Goal: Task Accomplishment & Management: Manage account settings

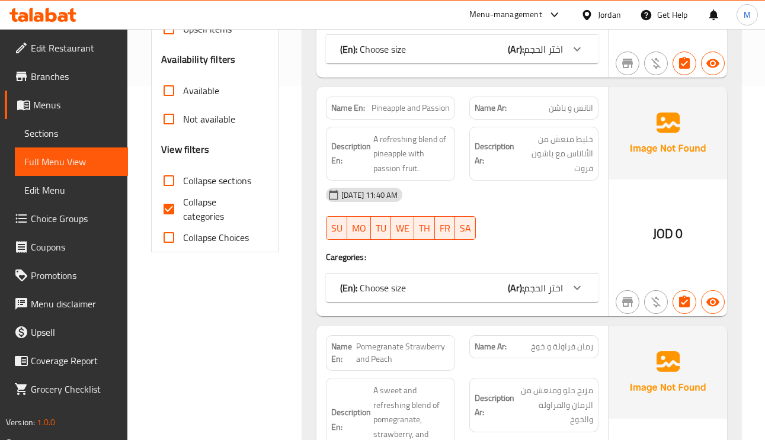
scroll to position [355, 0]
click at [169, 213] on input "Collapse categories" at bounding box center [169, 208] width 28 height 28
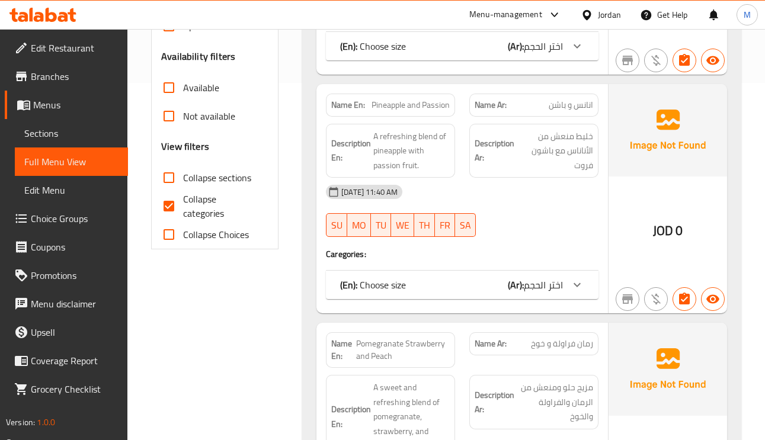
scroll to position [266, 0]
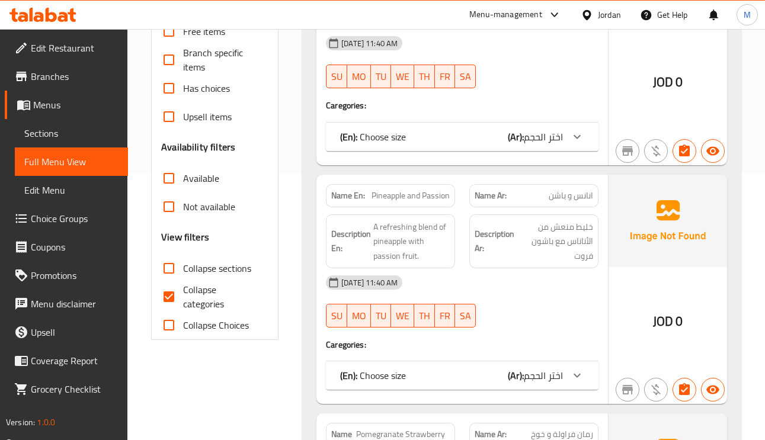
click at [170, 299] on input "Collapse categories" at bounding box center [169, 296] width 28 height 28
checkbox input "false"
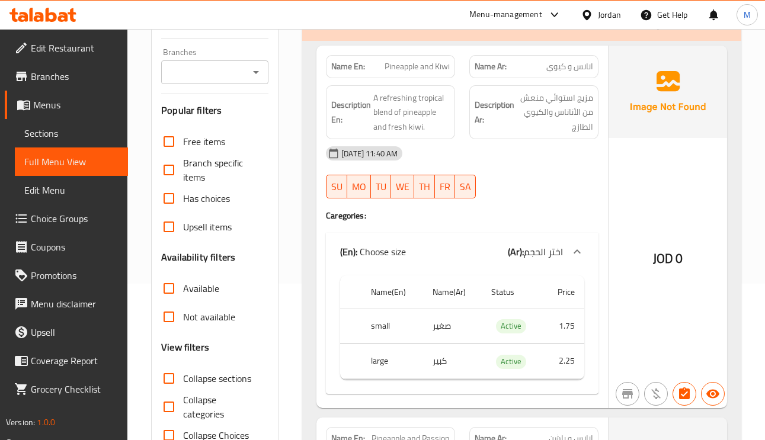
scroll to position [0, 0]
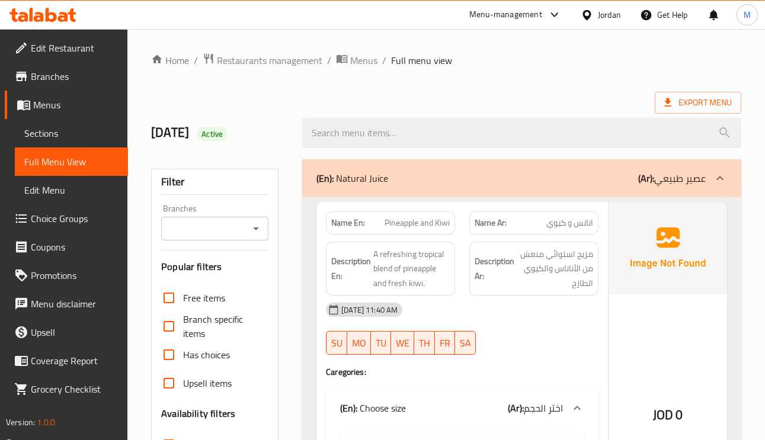
click at [577, 225] on span "انانس و كيوي" at bounding box center [569, 223] width 47 height 12
click at [582, 228] on span "انانس و كيوي" at bounding box center [569, 223] width 47 height 12
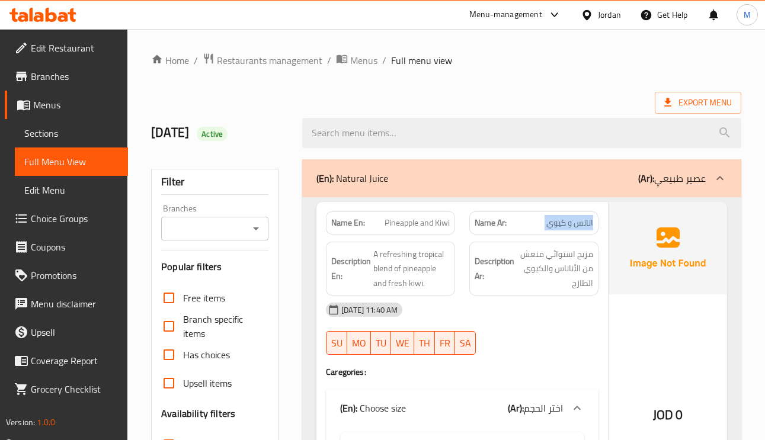
click at [582, 228] on span "انانس و كيوي" at bounding box center [569, 223] width 47 height 12
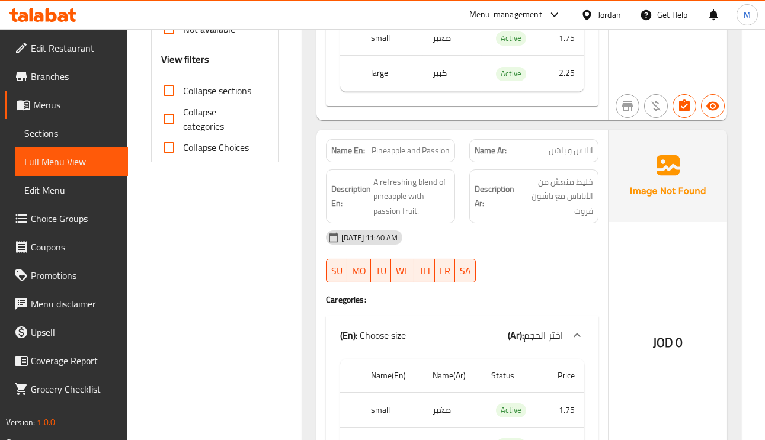
scroll to position [533, 0]
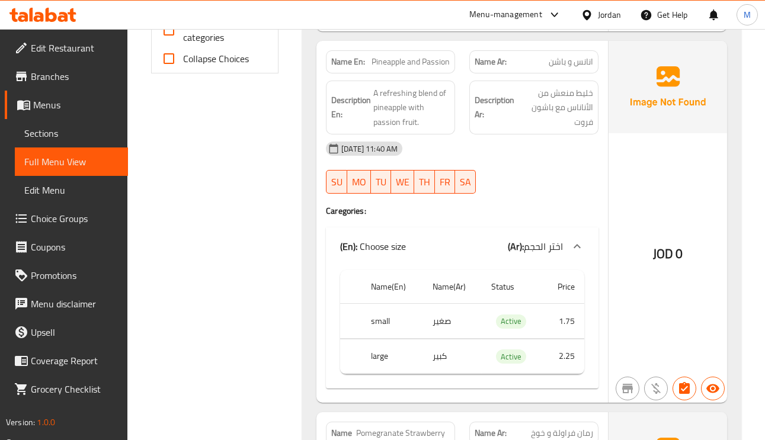
click at [442, 68] on span "Pineapple and Passion" at bounding box center [410, 62] width 78 height 12
copy span "Pineapple and Passion"
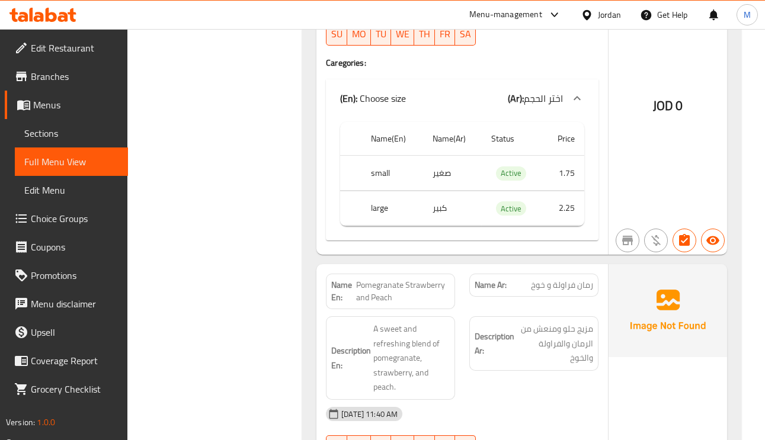
scroll to position [711, 0]
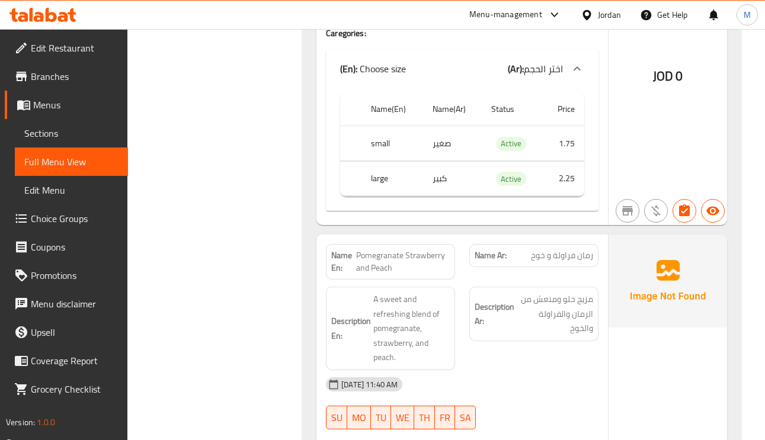
click at [583, 261] on span "رمان فراولة و خوخ" at bounding box center [562, 255] width 62 height 12
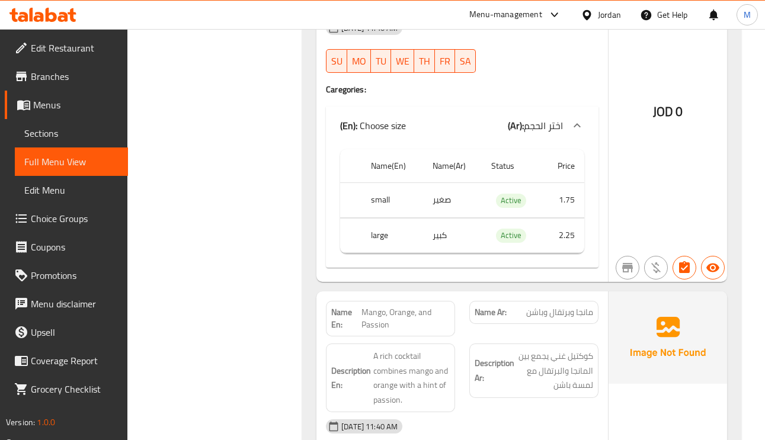
scroll to position [1155, 0]
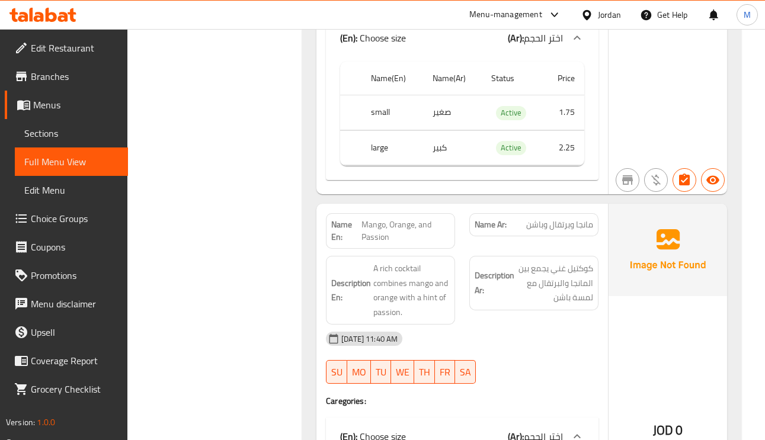
click at [557, 229] on span "مانجا وبرتقال وباشن" at bounding box center [559, 225] width 67 height 12
click at [441, 286] on span "A rich cocktail combines mango and orange with a hint of passion." at bounding box center [411, 290] width 76 height 58
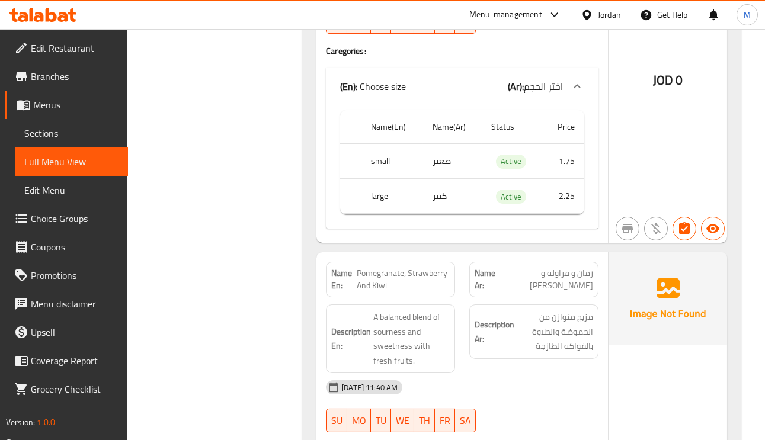
scroll to position [1599, 0]
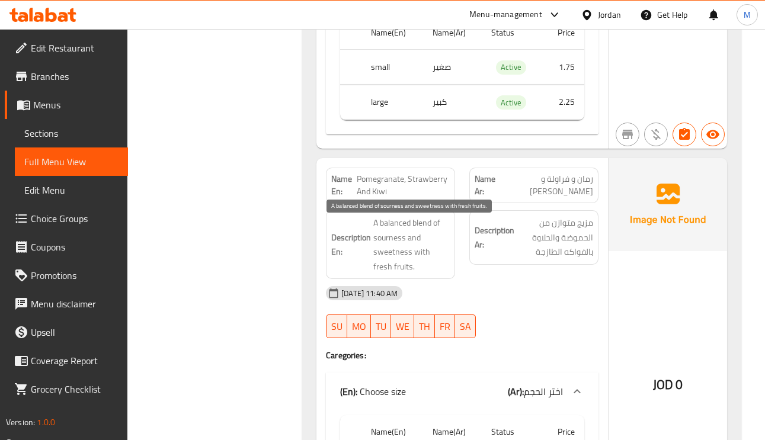
click at [388, 244] on span "A balanced blend of sourness and sweetness with fresh fruits." at bounding box center [411, 245] width 76 height 58
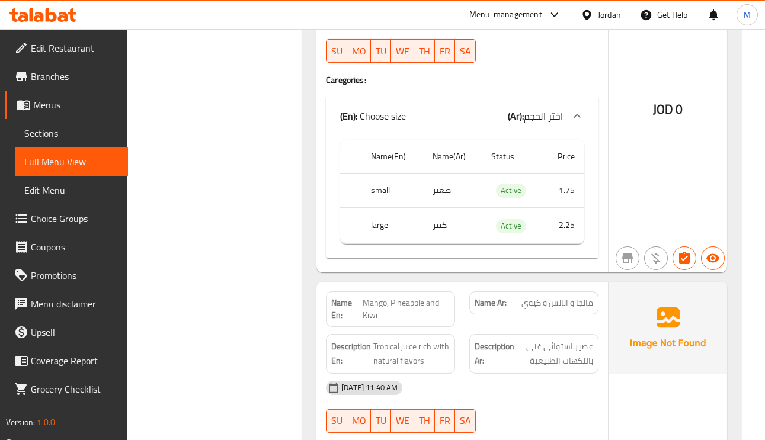
scroll to position [1954, 0]
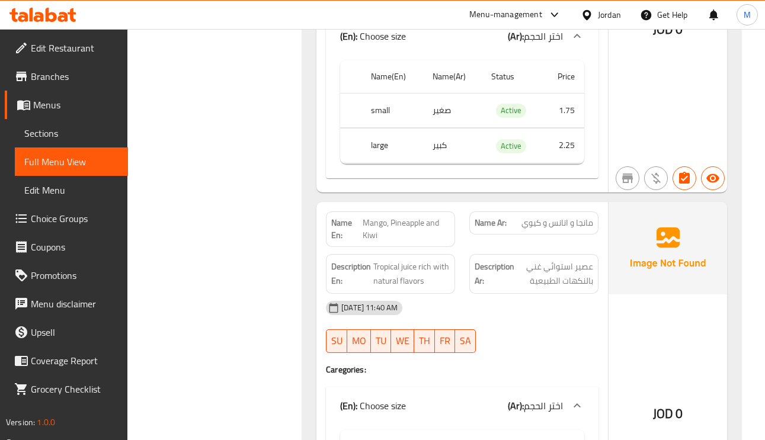
click at [431, 229] on span "Mango, Pineapple and Kiwi" at bounding box center [405, 229] width 87 height 25
click at [431, 228] on span "Mango, Pineapple and Kiwi" at bounding box center [405, 229] width 87 height 25
copy span "Mango, Pineapple and Kiwi"
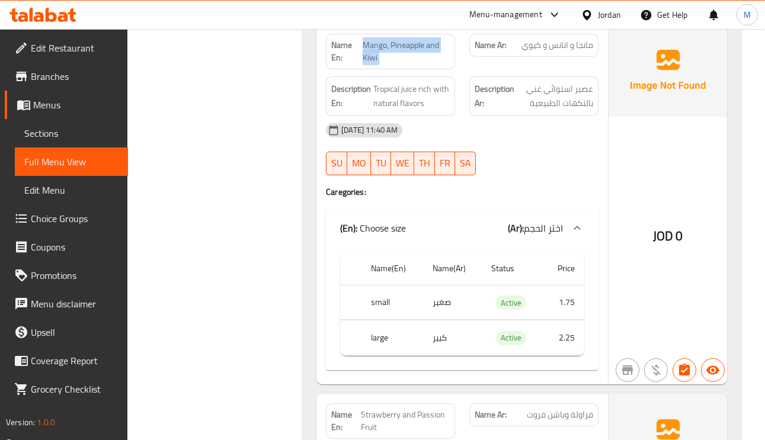
scroll to position [2398, 0]
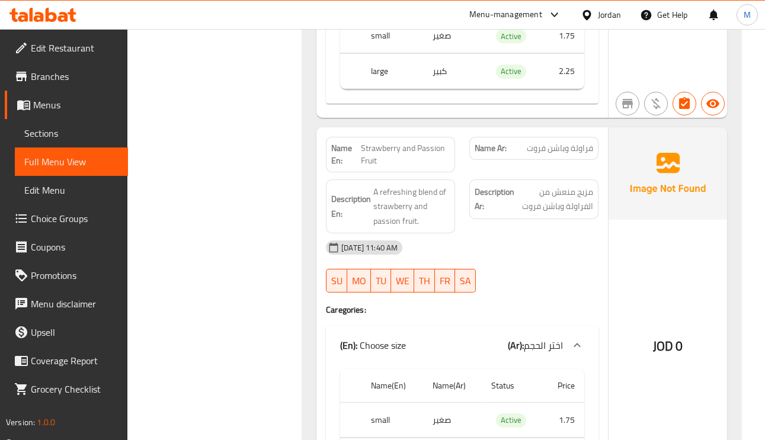
click at [547, 155] on span "فراولة وباشن فروت" at bounding box center [559, 148] width 66 height 12
click at [442, 200] on span "A refreshing blend of strawberry and passion fruit." at bounding box center [411, 207] width 76 height 44
drag, startPoint x: 442, startPoint y: 200, endPoint x: 458, endPoint y: 235, distance: 39.2
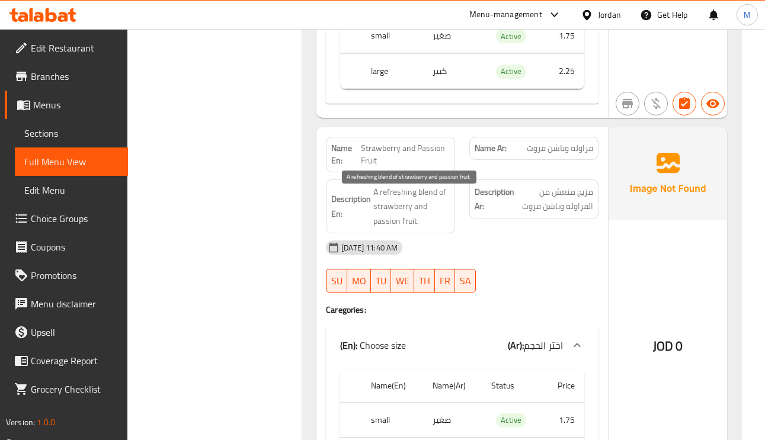
click at [458, 235] on div "Description En: A refreshing blend of strawberry and passion fruit." at bounding box center [390, 206] width 143 height 69
click at [426, 223] on span "A refreshing blend of strawberry and passion fruit." at bounding box center [411, 207] width 76 height 44
click at [409, 217] on span "A refreshing blend of strawberry and passion fruit." at bounding box center [411, 207] width 76 height 44
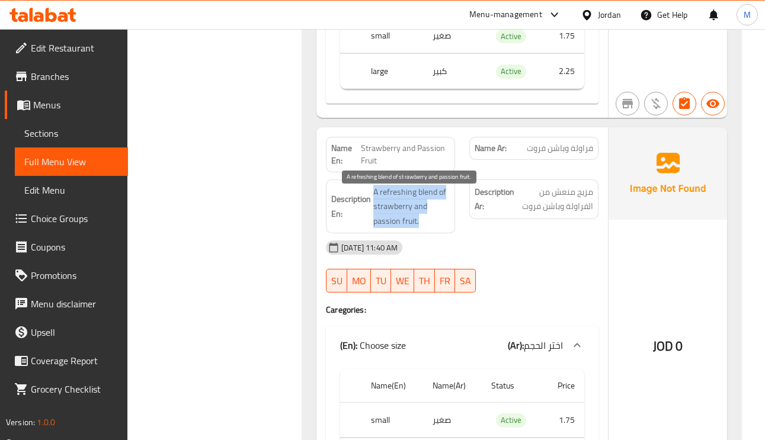
click at [409, 217] on span "A refreshing blend of strawberry and passion fruit." at bounding box center [411, 207] width 76 height 44
click at [410, 211] on span "A refreshing blend of strawberry and passion fruit." at bounding box center [411, 207] width 76 height 44
click at [399, 202] on span "A refreshing blend of strawberry and passion fruit." at bounding box center [411, 207] width 76 height 44
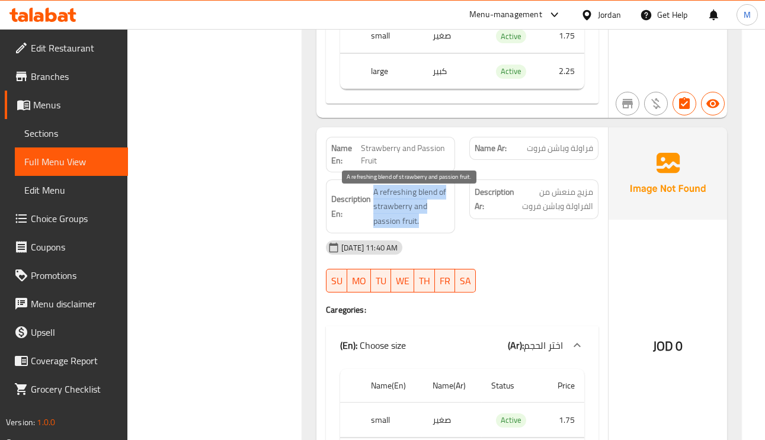
click at [399, 202] on span "A refreshing blend of strawberry and passion fruit." at bounding box center [411, 207] width 76 height 44
click at [428, 197] on span "A refreshing blend of strawberry and passion fruit." at bounding box center [411, 207] width 76 height 44
drag, startPoint x: 428, startPoint y: 197, endPoint x: 413, endPoint y: 201, distance: 15.5
click at [428, 197] on span "A refreshing blend of strawberry and passion fruit." at bounding box center [411, 207] width 76 height 44
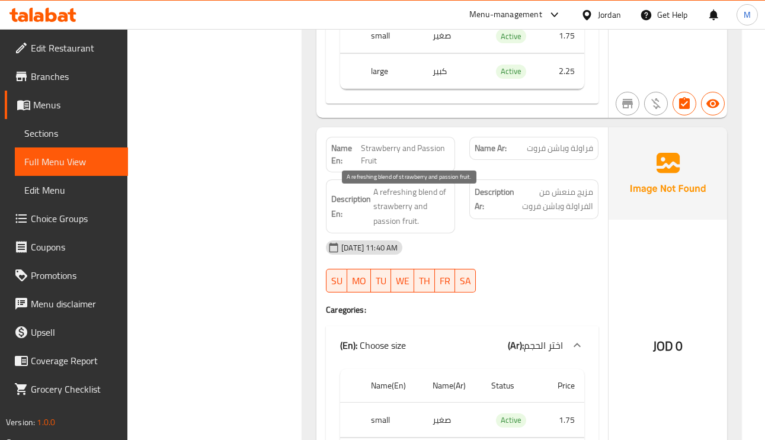
click at [399, 201] on span "A refreshing blend of strawberry and passion fruit." at bounding box center [411, 207] width 76 height 44
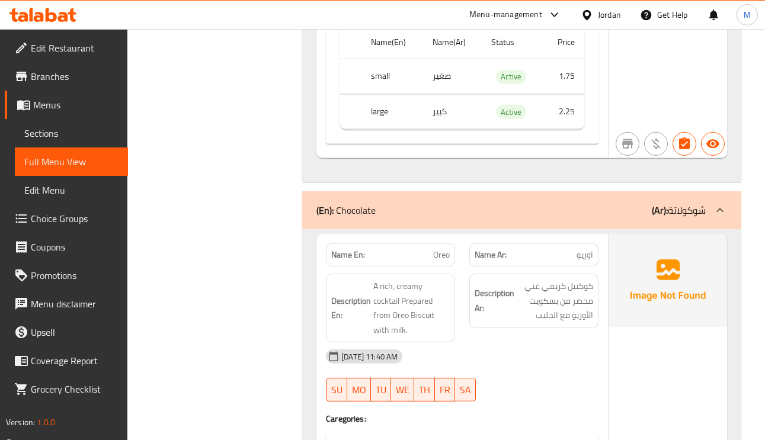
scroll to position [3997, 0]
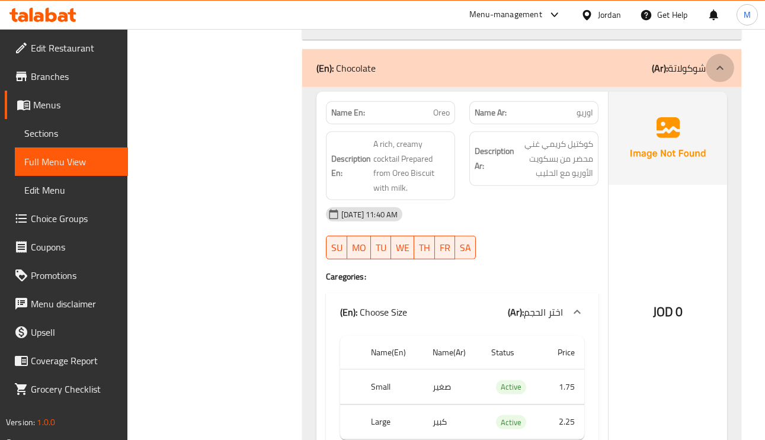
click at [715, 68] on div at bounding box center [719, 68] width 28 height 28
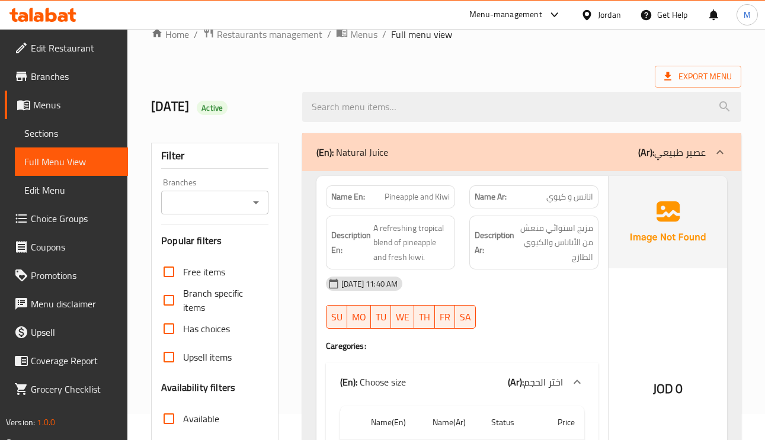
scroll to position [0, 0]
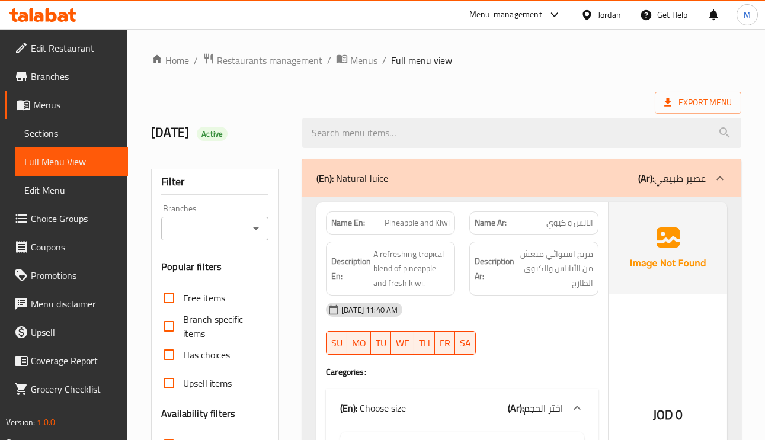
click at [709, 166] on div "(En): Natural Juice (Ar): عصير طبيعي" at bounding box center [521, 178] width 439 height 38
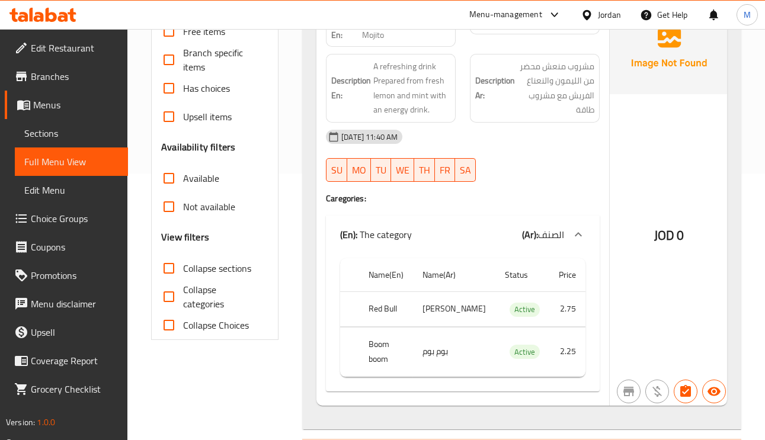
scroll to position [178, 0]
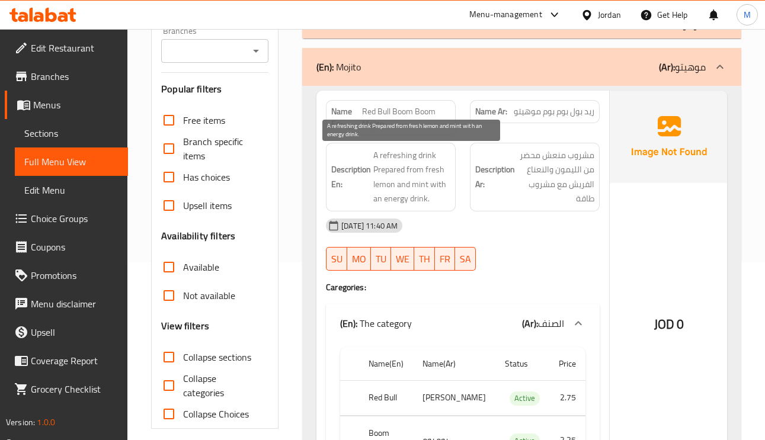
click at [380, 186] on span "A refreshing drink Prepared from fresh lemon and mint with an energy drink." at bounding box center [411, 177] width 77 height 58
click at [423, 189] on span "A refreshing drink Prepared from fresh lemon and mint with an energy drink." at bounding box center [411, 177] width 77 height 58
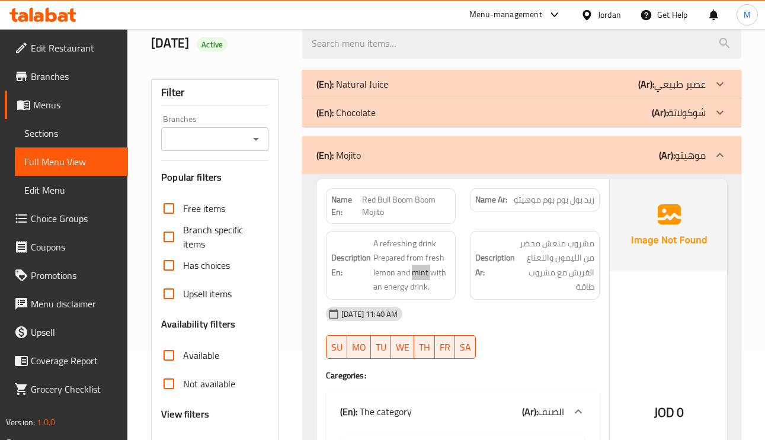
scroll to position [89, 0]
click at [419, 203] on span "Red Bull Boom Boom Mojito" at bounding box center [406, 206] width 88 height 25
copy span "Red Bull Boom Boom Mojito"
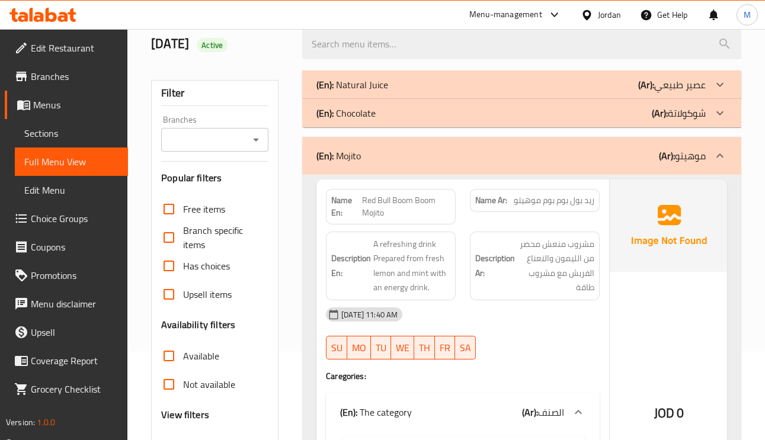
click at [693, 323] on div "JOD 0" at bounding box center [668, 381] width 118 height 404
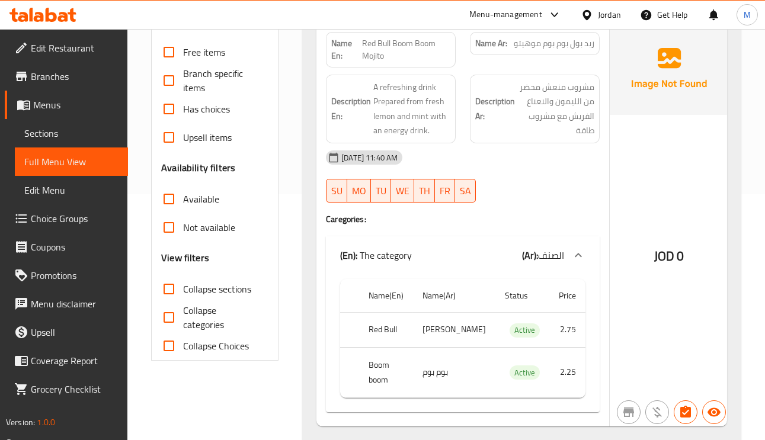
scroll to position [178, 0]
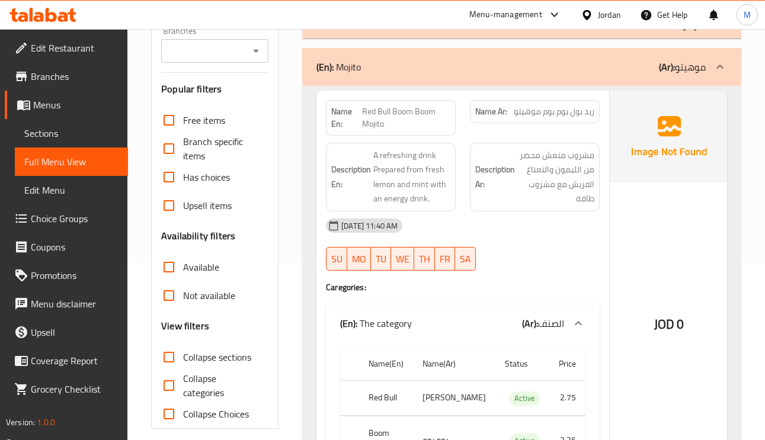
click at [669, 70] on b "(Ar):" at bounding box center [667, 67] width 16 height 18
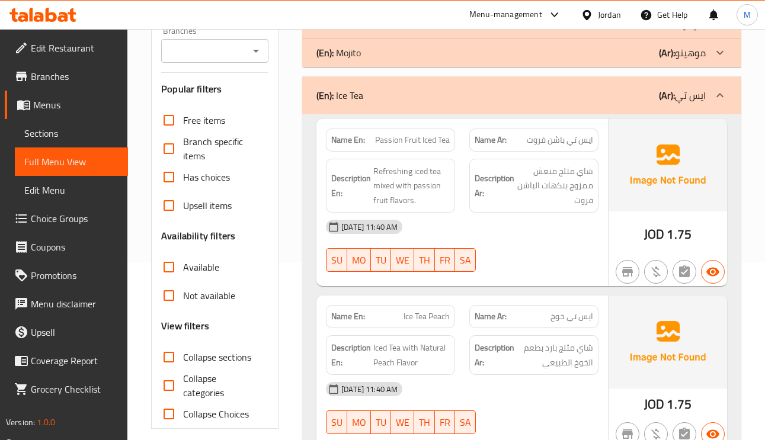
click at [677, 62] on div "(En): Mojito (Ar): موهيتو" at bounding box center [521, 52] width 439 height 28
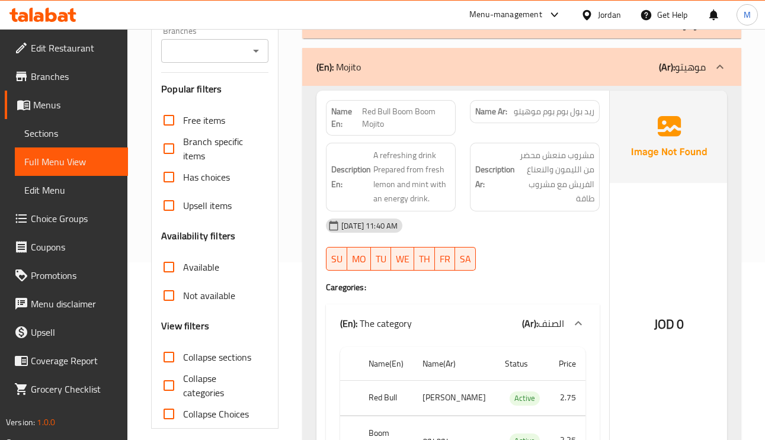
click at [701, 70] on p "(Ar): موهيتو" at bounding box center [682, 67] width 47 height 14
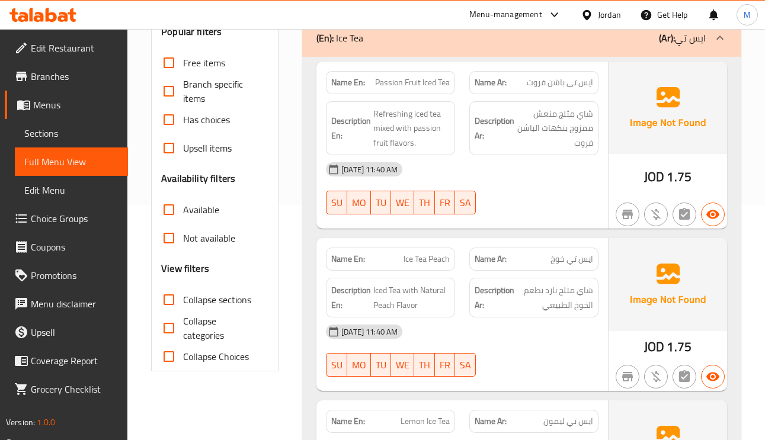
scroll to position [89, 0]
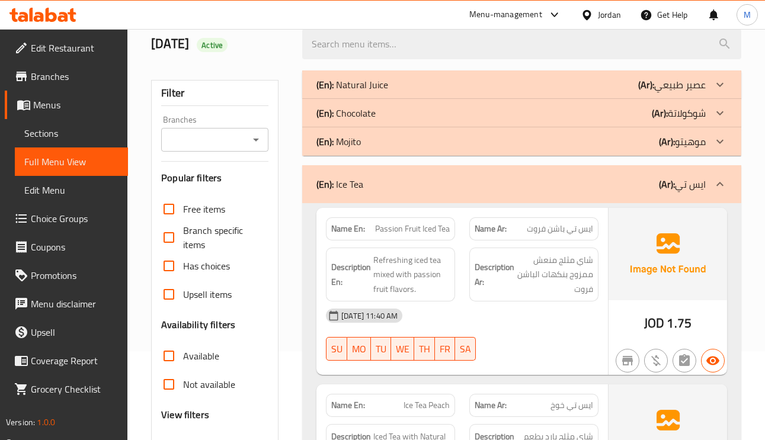
drag, startPoint x: 727, startPoint y: 183, endPoint x: 735, endPoint y: 191, distance: 11.3
click at [727, 183] on div at bounding box center [719, 184] width 28 height 28
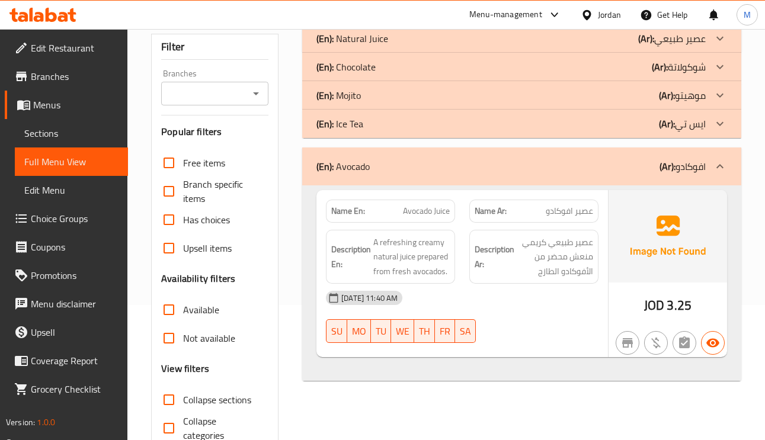
scroll to position [178, 0]
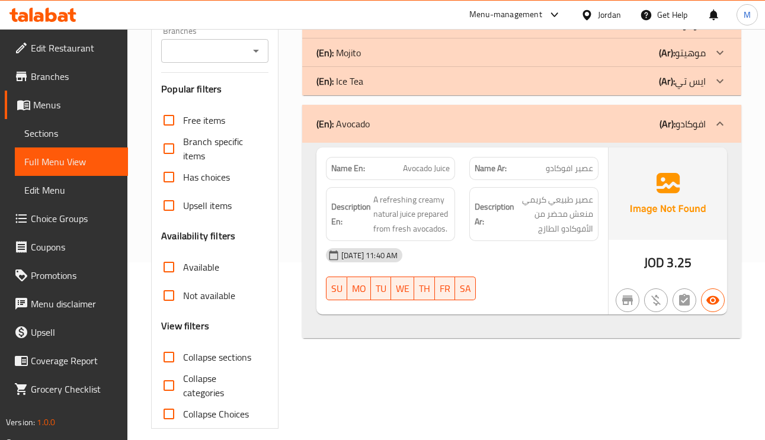
click at [666, 84] on b "(Ar):" at bounding box center [667, 81] width 16 height 18
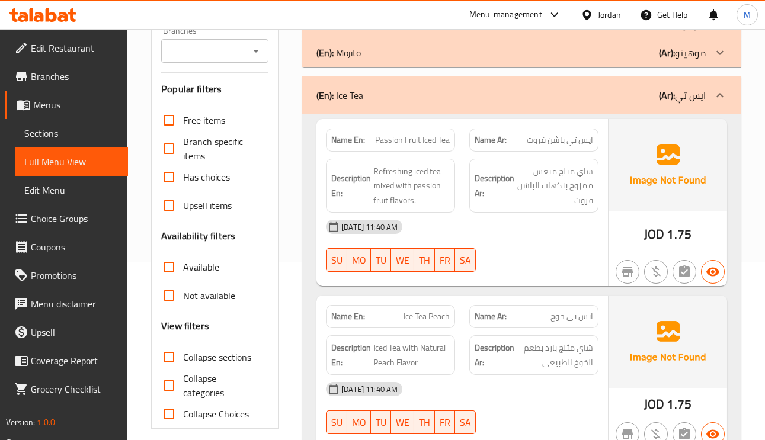
click at [388, 142] on span "Passion Fruit Iced Tea" at bounding box center [412, 140] width 75 height 12
click at [389, 142] on span "Passion Fruit Iced Tea" at bounding box center [412, 140] width 75 height 12
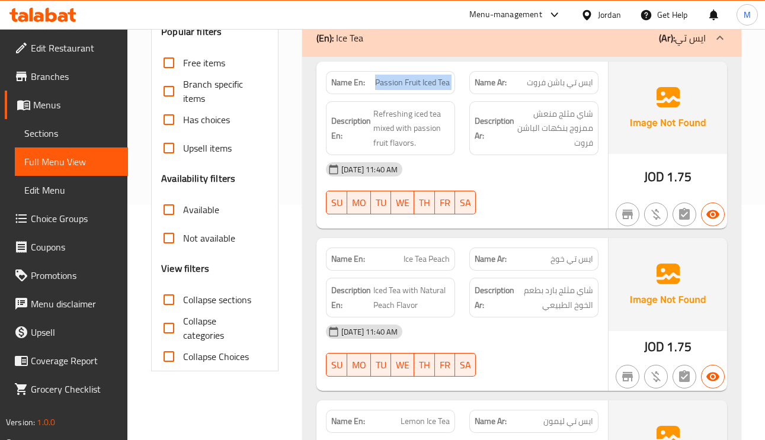
scroll to position [266, 0]
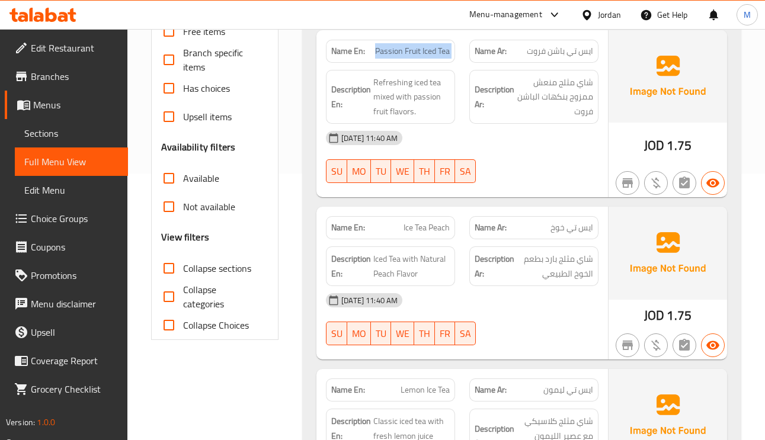
click at [564, 234] on span "ايس تي خوخ" at bounding box center [571, 227] width 43 height 12
click at [428, 221] on span "Ice Tea Peach" at bounding box center [426, 227] width 46 height 12
click at [428, 221] on div "Name En: Ice Tea Peach" at bounding box center [390, 227] width 129 height 23
click at [371, 262] on h6 "Description En: Iced Tea with Natural Peach Flavor" at bounding box center [390, 266] width 118 height 29
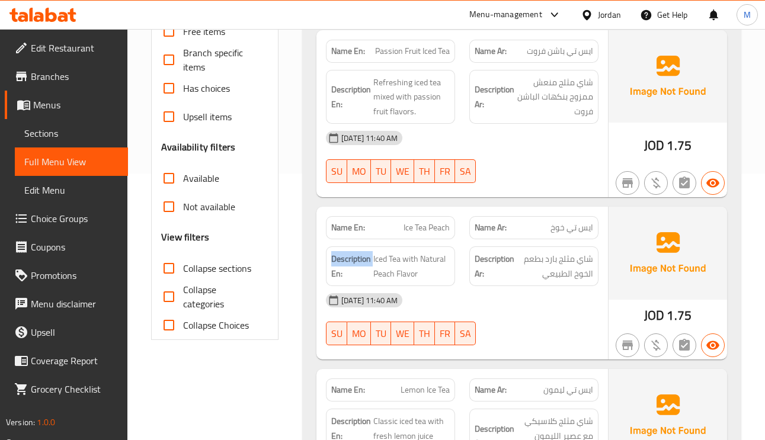
click at [371, 262] on h6 "Description En: Iced Tea with Natural Peach Flavor" at bounding box center [390, 266] width 118 height 29
click at [387, 263] on span "Iced Tea with Natural Peach Flavor" at bounding box center [411, 266] width 76 height 29
click at [433, 268] on span "Iced Tea with Natural Peach Flavor" at bounding box center [411, 266] width 76 height 29
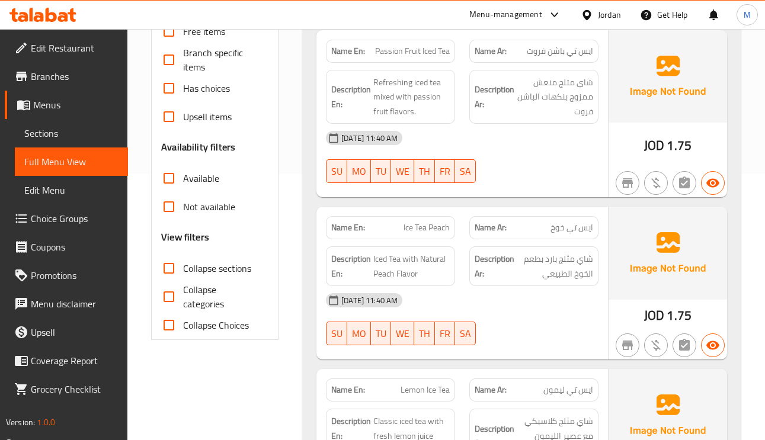
click at [430, 228] on span "Ice Tea Peach" at bounding box center [426, 227] width 46 height 12
click at [431, 228] on span "Ice Tea Peach" at bounding box center [426, 227] width 46 height 12
click at [432, 227] on span "Ice Tea Peach" at bounding box center [426, 227] width 46 height 12
click at [429, 229] on span "Ice Tea Peach" at bounding box center [426, 227] width 46 height 12
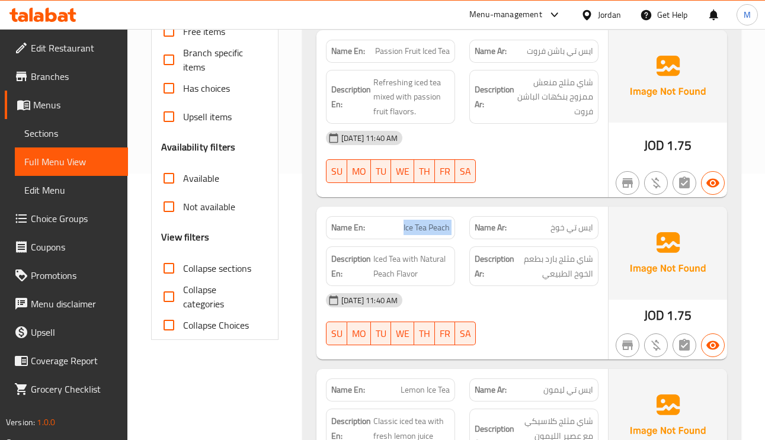
click at [429, 229] on span "Ice Tea Peach" at bounding box center [426, 227] width 46 height 12
copy span "Ice Tea Peach"
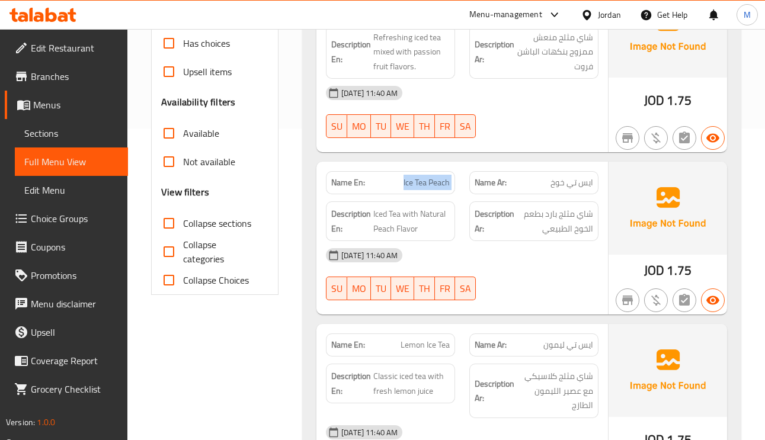
scroll to position [444, 0]
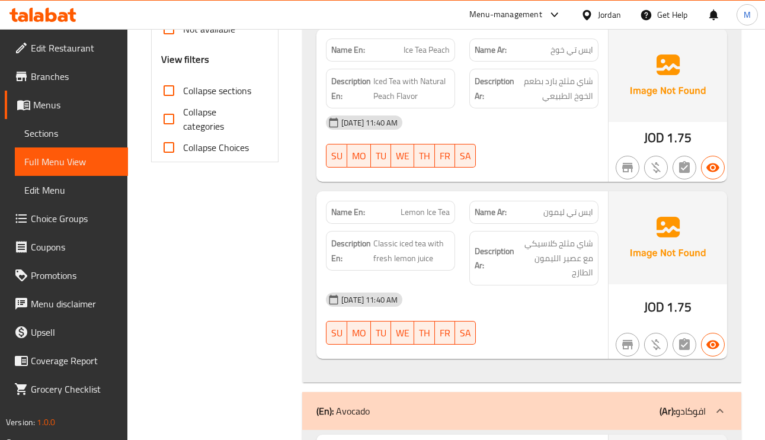
click at [413, 218] on span "Lemon Ice Tea" at bounding box center [424, 212] width 49 height 12
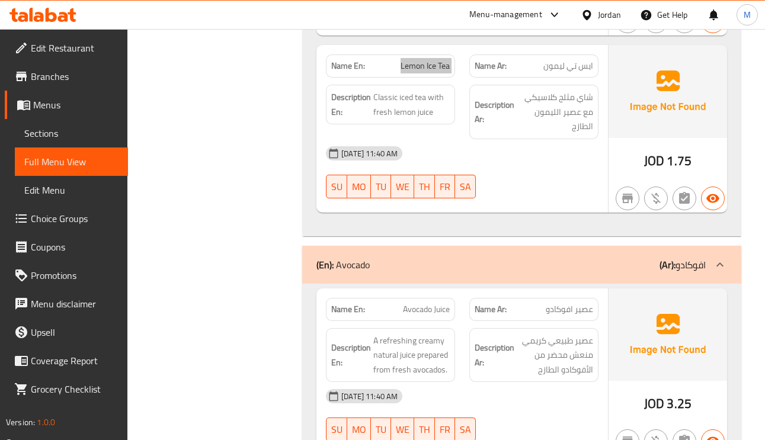
scroll to position [622, 0]
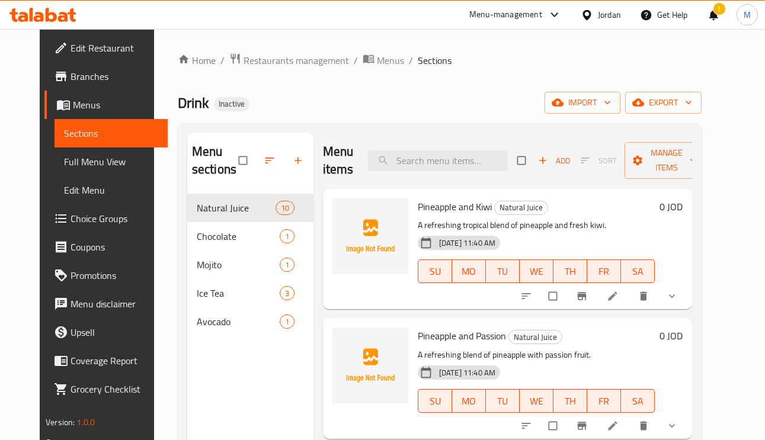
click at [630, 304] on li at bounding box center [613, 296] width 33 height 19
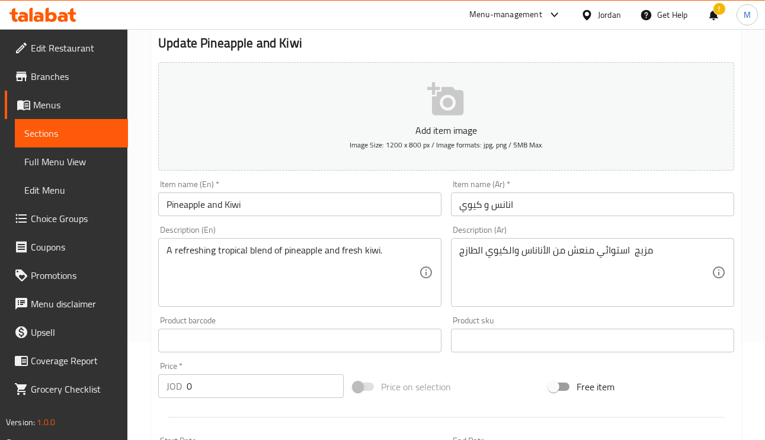
scroll to position [178, 0]
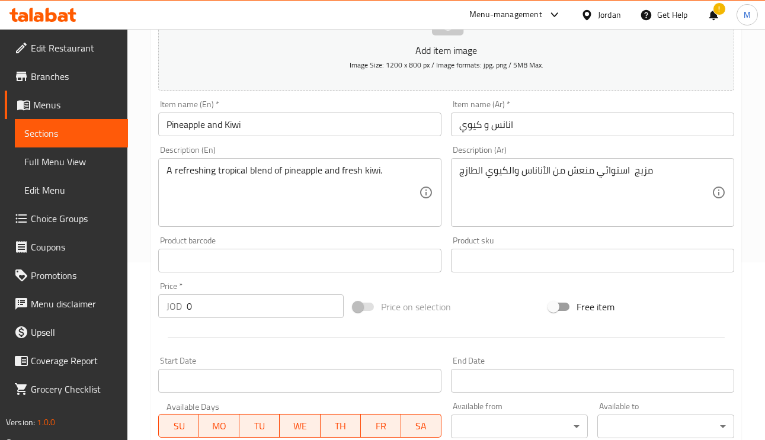
click at [499, 121] on input "انانس و كيوي" at bounding box center [592, 125] width 283 height 24
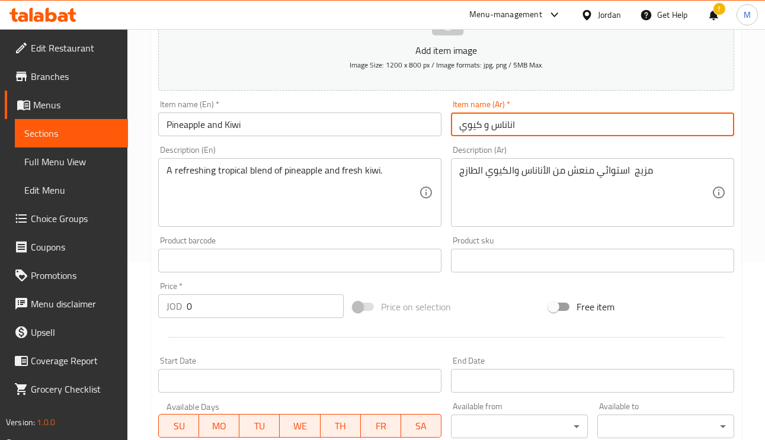
type input "اناناس و كيوي"
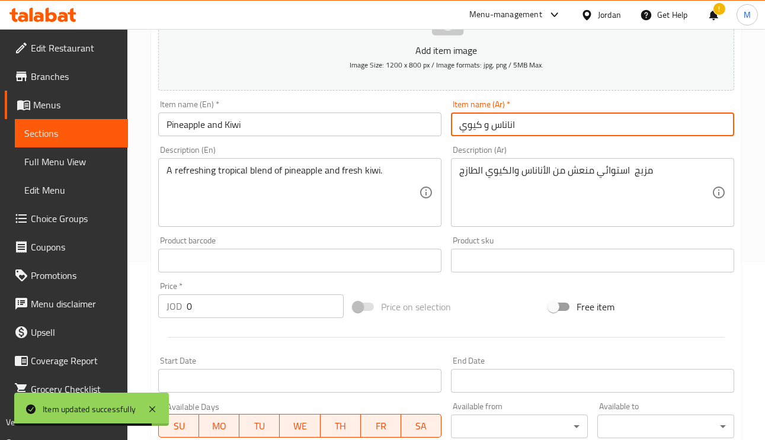
click at [582, 113] on div "Item name (Ar)   * اناناس و كيوي Item name (Ar) *" at bounding box center [592, 118] width 283 height 36
click at [580, 132] on input "اناناس و كيوي" at bounding box center [592, 125] width 283 height 24
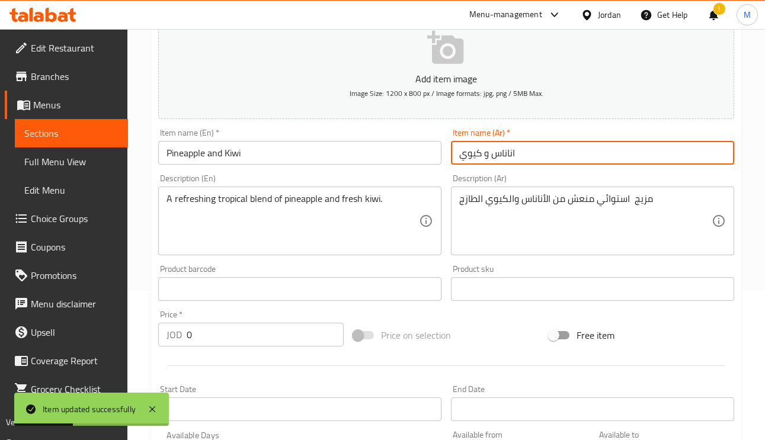
scroll to position [0, 0]
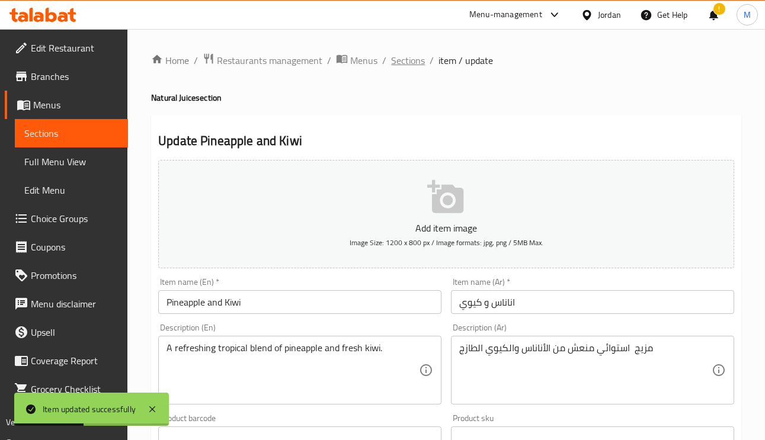
click at [410, 56] on span "Sections" at bounding box center [408, 60] width 34 height 14
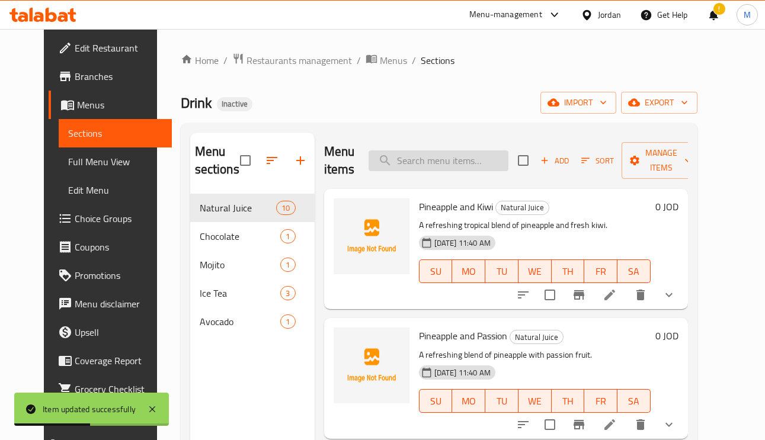
paste input "Pineapple and Passion"
click at [468, 162] on input "Pineapple and Passion" at bounding box center [438, 160] width 140 height 21
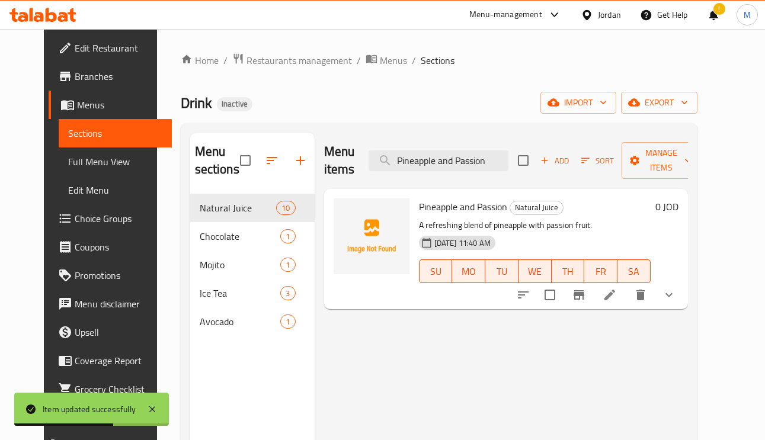
type input "Pineapple and Passion"
click at [615, 296] on icon at bounding box center [609, 295] width 11 height 11
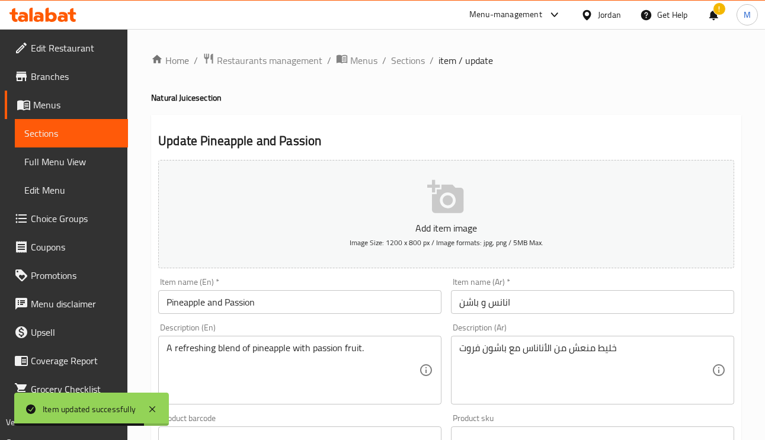
click at [499, 304] on input "انانس و باشن" at bounding box center [592, 302] width 283 height 24
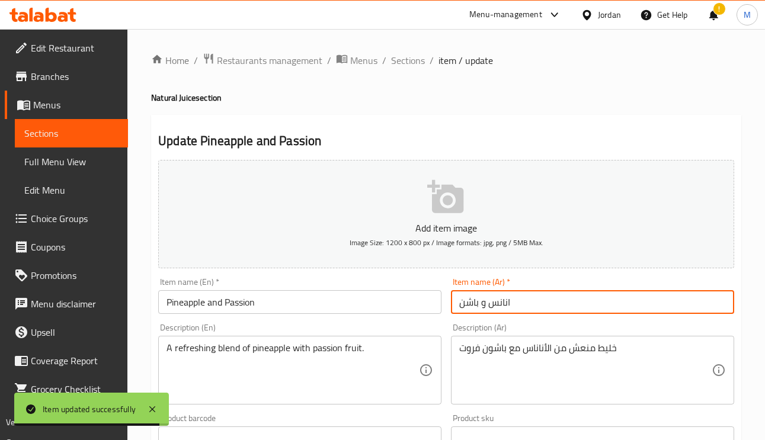
click at [499, 307] on input "انانس و باشن" at bounding box center [592, 302] width 283 height 24
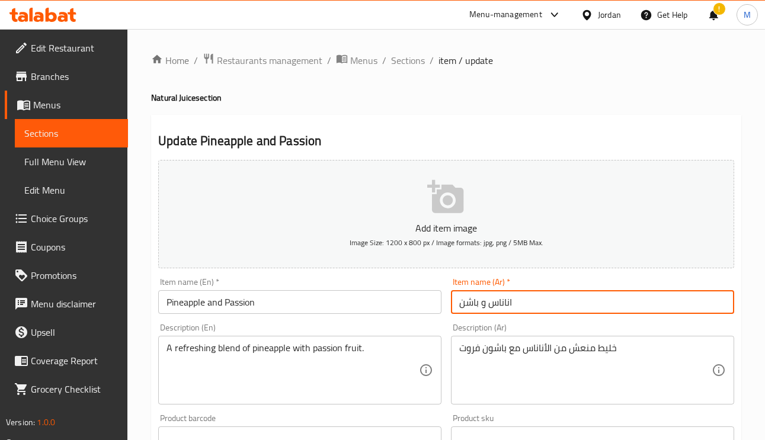
type input "اناناس و باشن"
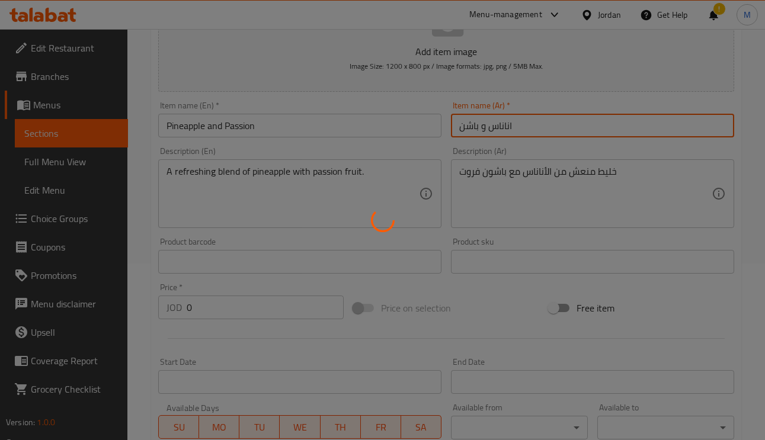
scroll to position [178, 0]
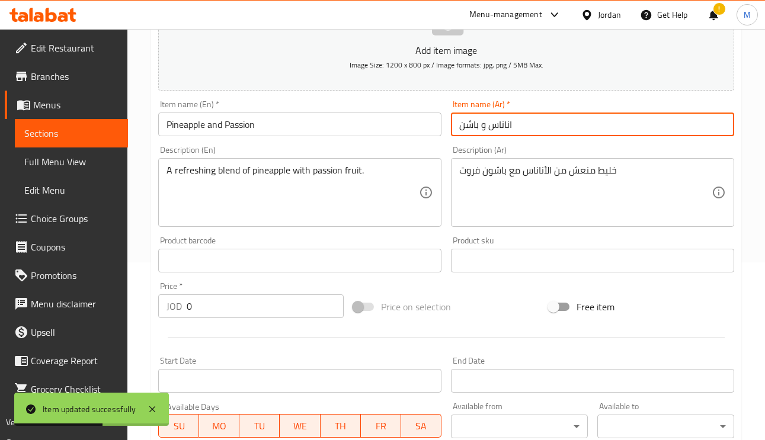
click at [543, 126] on input "اناناس و باشن" at bounding box center [592, 125] width 283 height 24
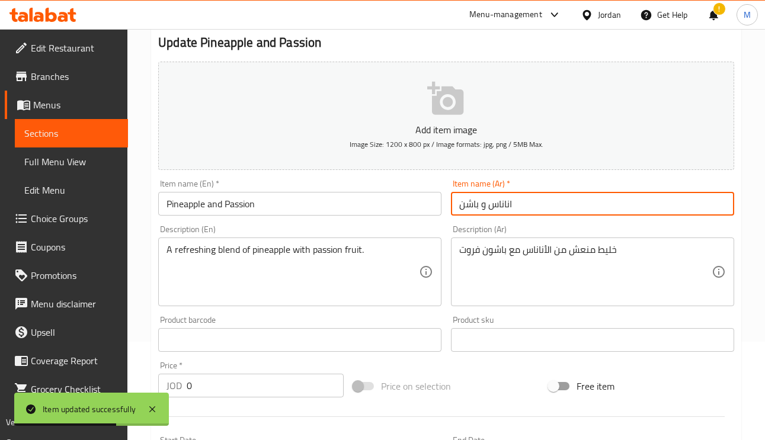
scroll to position [0, 0]
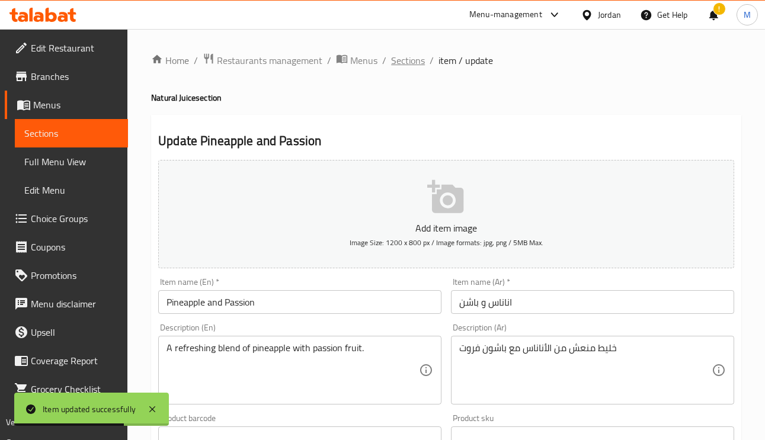
click at [392, 57] on span "Sections" at bounding box center [408, 60] width 34 height 14
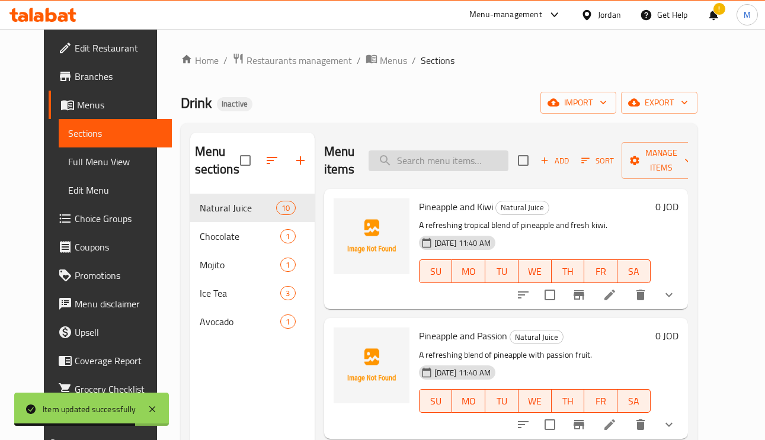
paste input "Mango, Pineapple and Kiwi"
type input "Mango, Pineapple and Kiwi"
click at [435, 160] on input "Mango, Pineapple and Kiwi" at bounding box center [438, 160] width 140 height 21
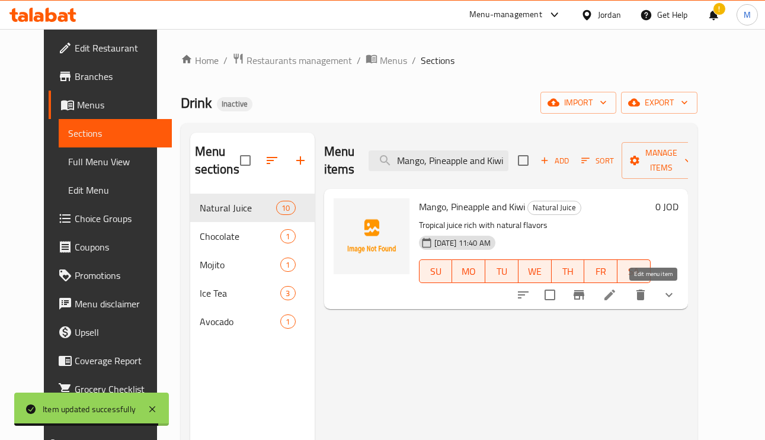
click at [616, 301] on icon at bounding box center [609, 295] width 14 height 14
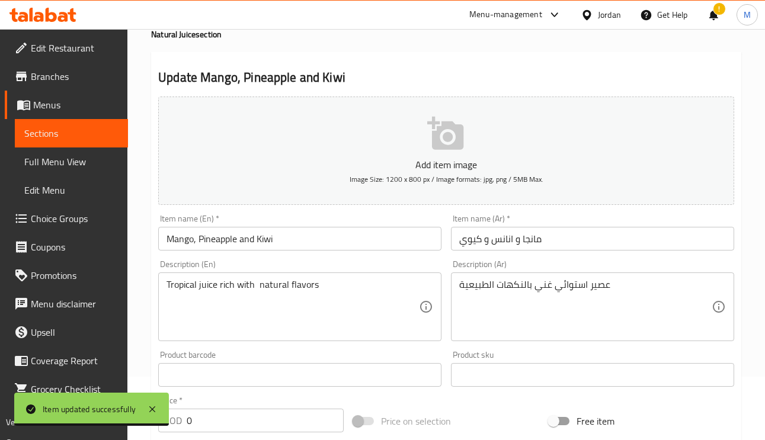
scroll to position [178, 0]
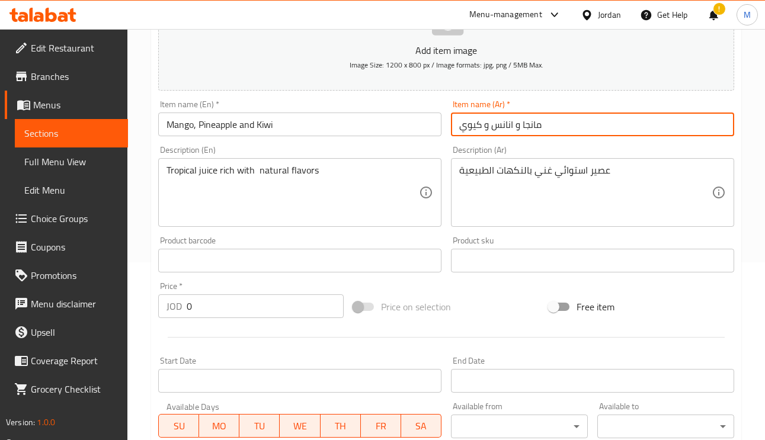
click at [499, 129] on input "مانجا و انانس و كيوي" at bounding box center [592, 125] width 283 height 24
type input "مانجا و اناناس و كيوي"
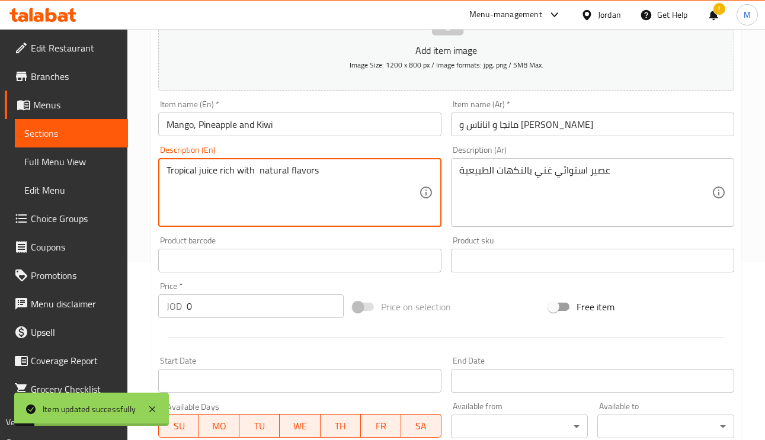
click at [203, 174] on textarea "Tropical juice rich with natural flavors" at bounding box center [292, 193] width 252 height 56
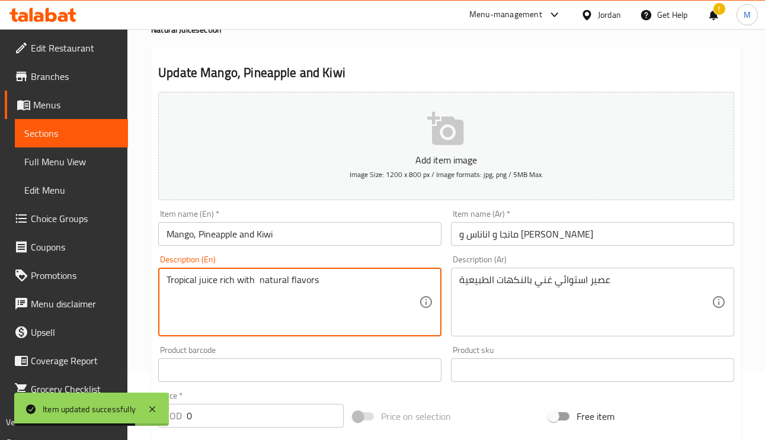
scroll to position [0, 0]
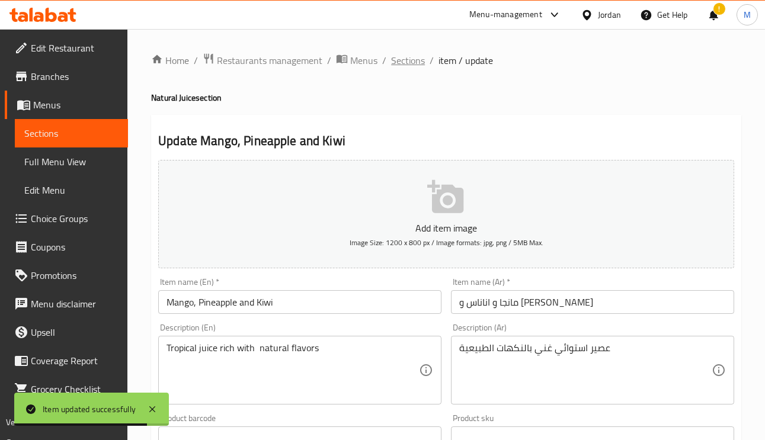
click at [413, 53] on span "Sections" at bounding box center [408, 60] width 34 height 14
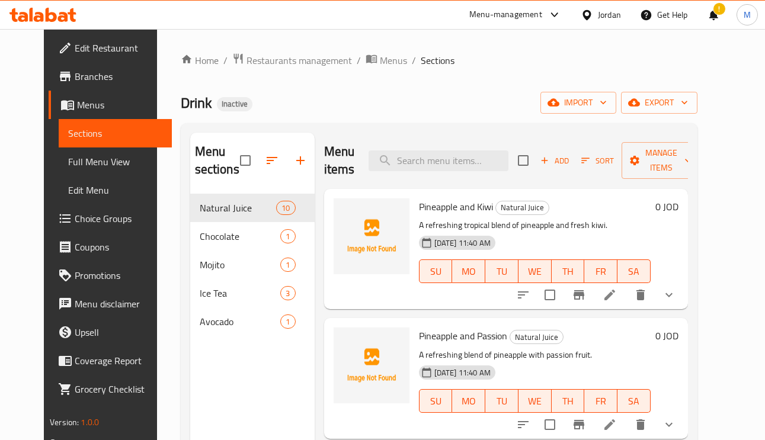
click at [467, 147] on div "Menu items Add Sort Manage items" at bounding box center [506, 161] width 364 height 56
click at [480, 161] on input "search" at bounding box center [438, 160] width 140 height 21
paste input "Ice Tea Peach"
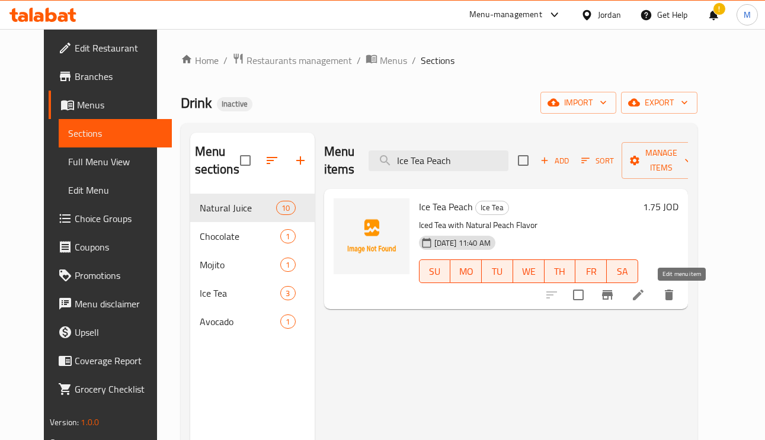
type input "Ice Tea Peach"
click at [645, 301] on icon at bounding box center [638, 295] width 14 height 14
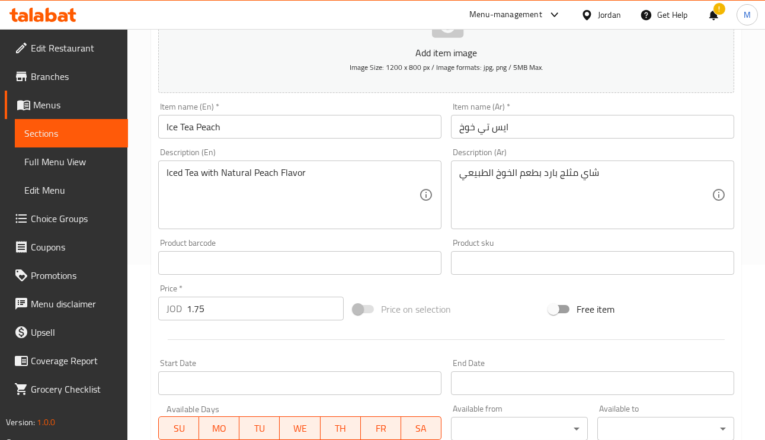
scroll to position [178, 0]
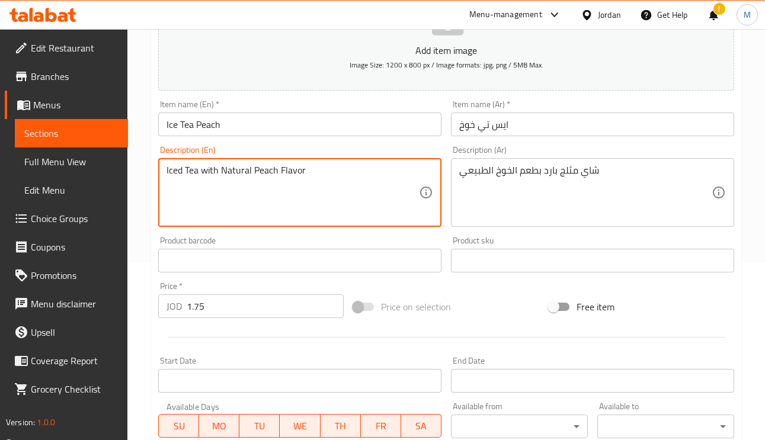
click at [202, 176] on textarea "Iced Tea with Natural Peach Flavor" at bounding box center [292, 193] width 252 height 56
type textarea "Iced Tea cold with Natural Peach Flavor"
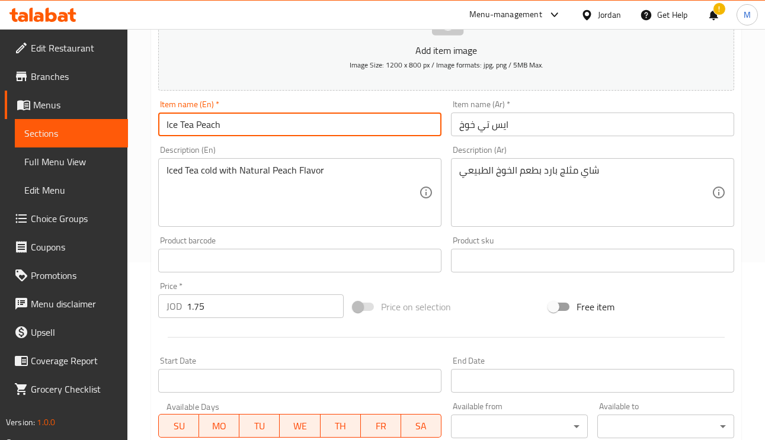
click at [346, 119] on input "Ice Tea Peach" at bounding box center [299, 125] width 283 height 24
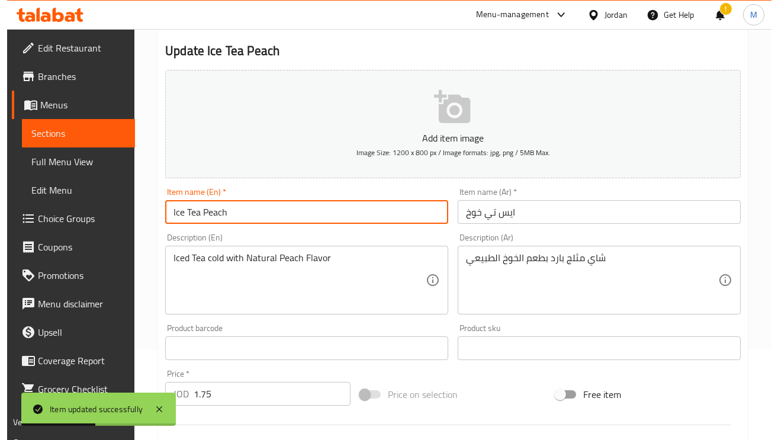
scroll to position [0, 0]
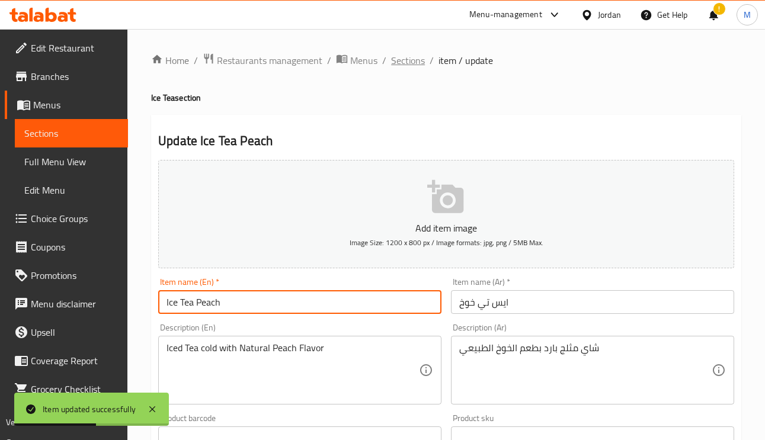
click at [411, 56] on span "Sections" at bounding box center [408, 60] width 34 height 14
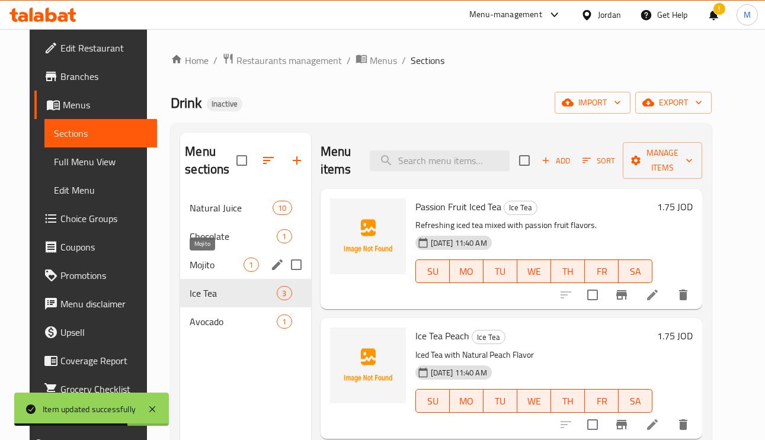
click at [194, 271] on span "Mojito" at bounding box center [217, 265] width 54 height 14
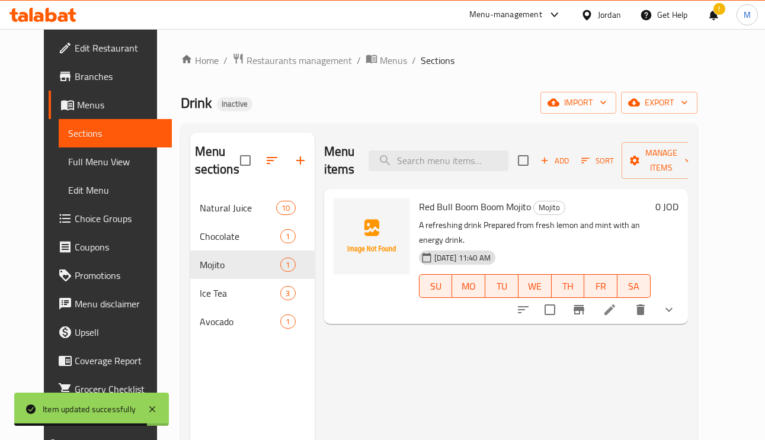
click at [626, 303] on li at bounding box center [609, 309] width 33 height 21
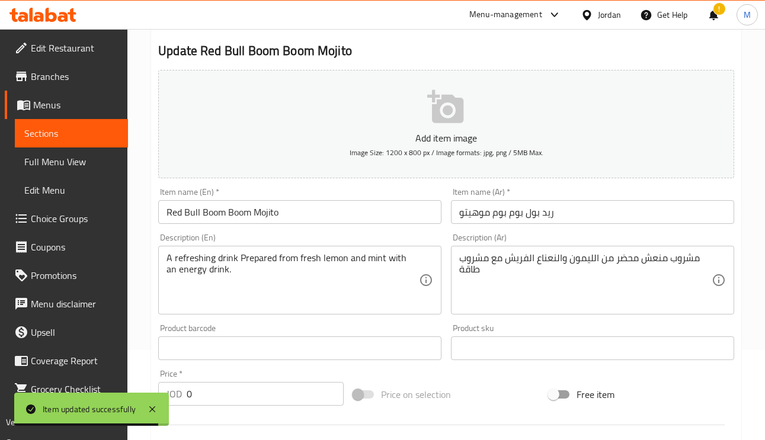
scroll to position [178, 0]
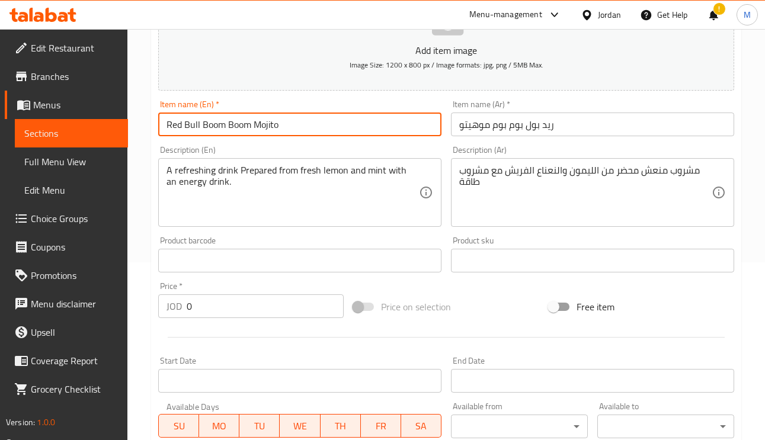
drag, startPoint x: 252, startPoint y: 123, endPoint x: 140, endPoint y: 127, distance: 112.0
click at [140, 129] on div "Home / Restaurants management / Menus / Sections / item / update Mojito section…" at bounding box center [445, 268] width 637 height 834
type input "Mojito"
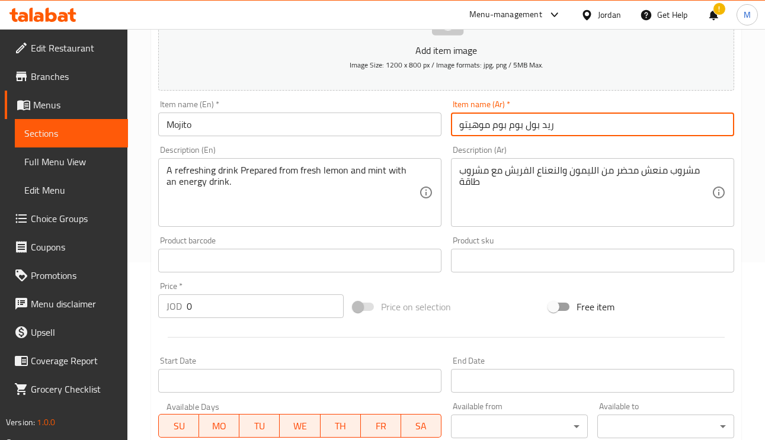
drag, startPoint x: 489, startPoint y: 126, endPoint x: 558, endPoint y: 133, distance: 70.2
click at [558, 133] on input "ريد بول بوم بوم موهيتو" at bounding box center [592, 125] width 283 height 24
type input "موهيتو"
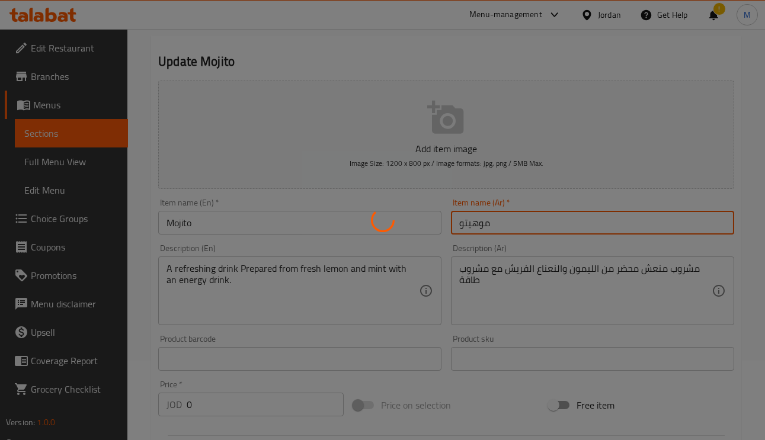
scroll to position [0, 0]
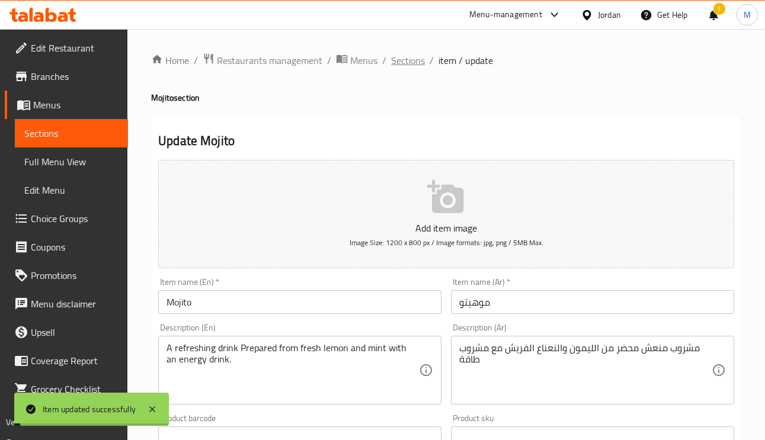
click at [415, 62] on span "Sections" at bounding box center [408, 60] width 34 height 14
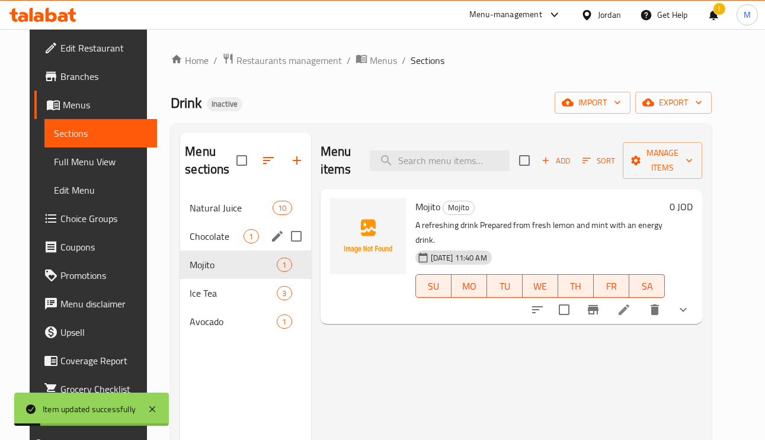
click at [181, 229] on div "Chocolate 1" at bounding box center [245, 236] width 130 height 28
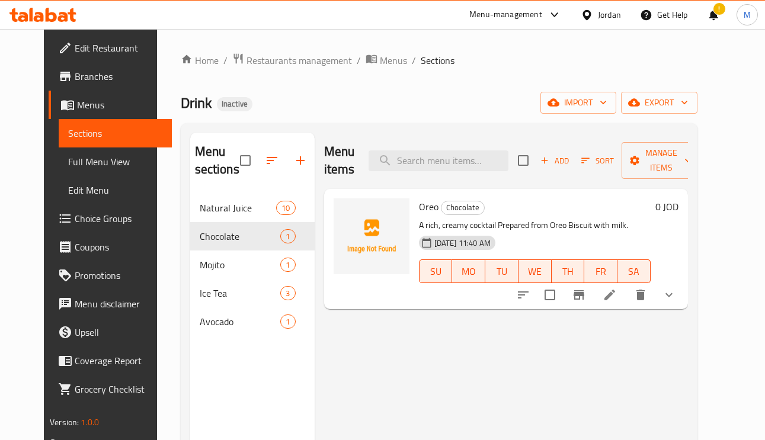
click at [75, 46] on span "Edit Restaurant" at bounding box center [119, 48] width 88 height 14
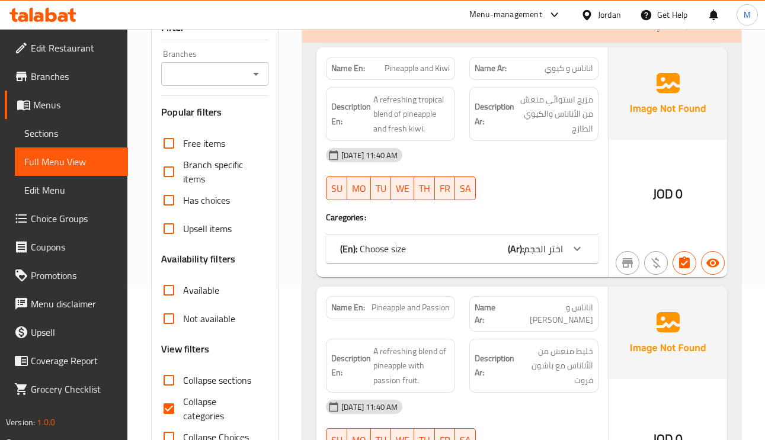
scroll to position [266, 0]
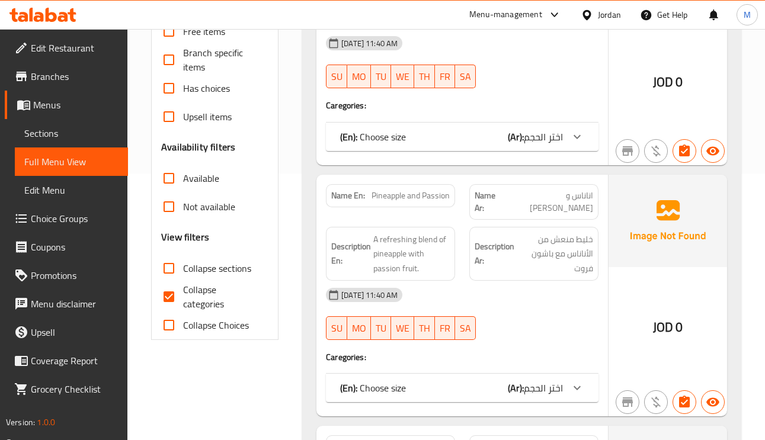
click at [169, 300] on input "Collapse categories" at bounding box center [169, 296] width 28 height 28
checkbox input "false"
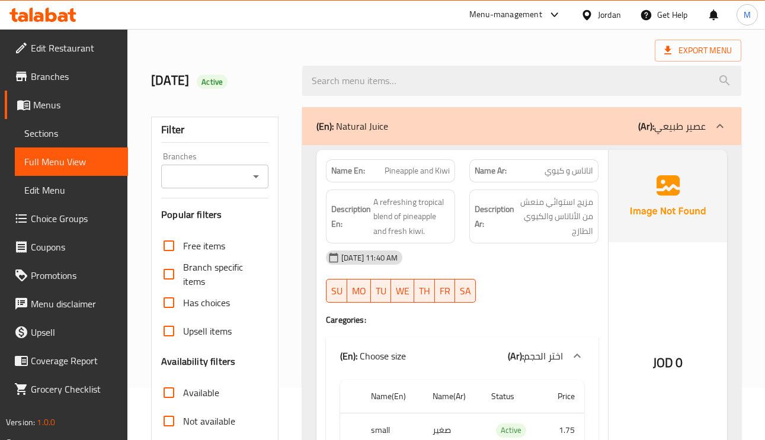
scroll to position [0, 0]
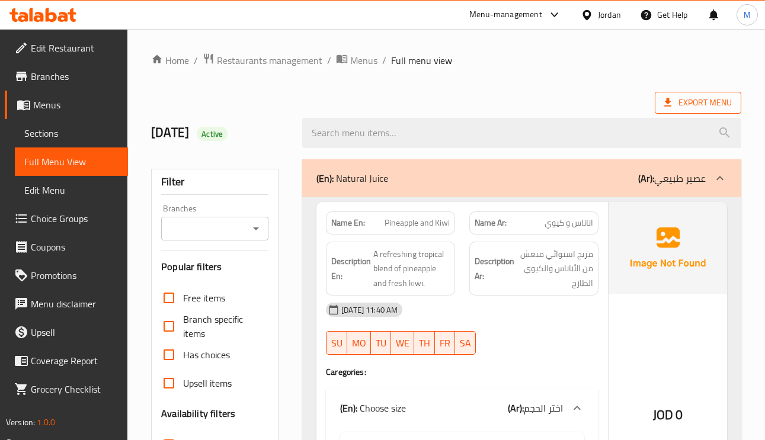
drag, startPoint x: 701, startPoint y: 124, endPoint x: 701, endPoint y: 112, distance: 11.8
click at [701, 124] on input "search" at bounding box center [521, 133] width 439 height 30
click at [704, 99] on span "Export Menu" at bounding box center [698, 102] width 68 height 15
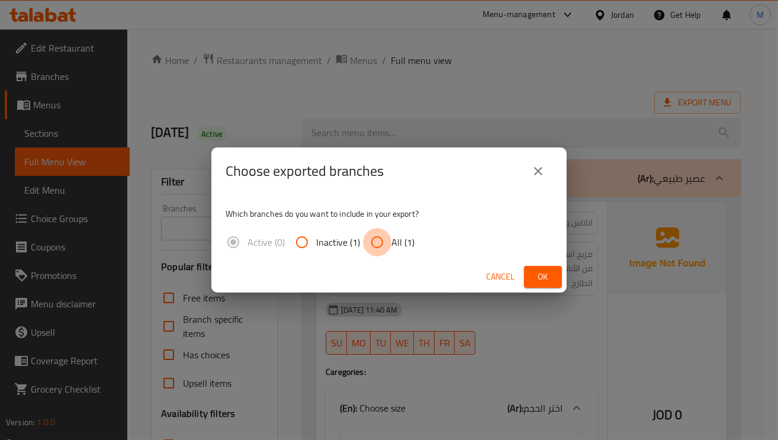
click at [375, 245] on input "All (1)" at bounding box center [377, 242] width 28 height 28
radio input "true"
click at [548, 280] on span "Ok" at bounding box center [543, 276] width 19 height 15
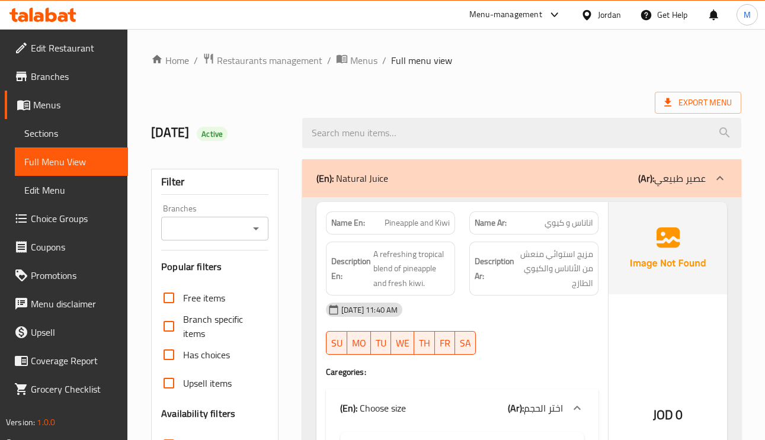
drag, startPoint x: 68, startPoint y: 124, endPoint x: 68, endPoint y: 142, distance: 17.8
click at [68, 124] on link "Sections" at bounding box center [71, 133] width 113 height 28
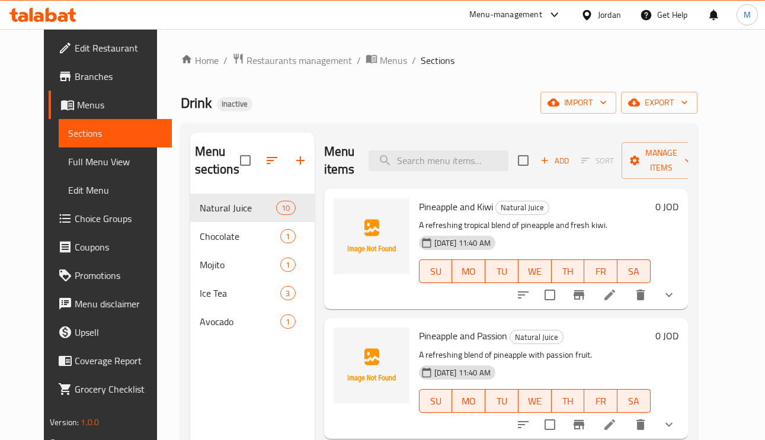
drag, startPoint x: 61, startPoint y: 153, endPoint x: 78, endPoint y: 162, distance: 19.3
click at [68, 155] on span "Full Menu View" at bounding box center [115, 162] width 94 height 14
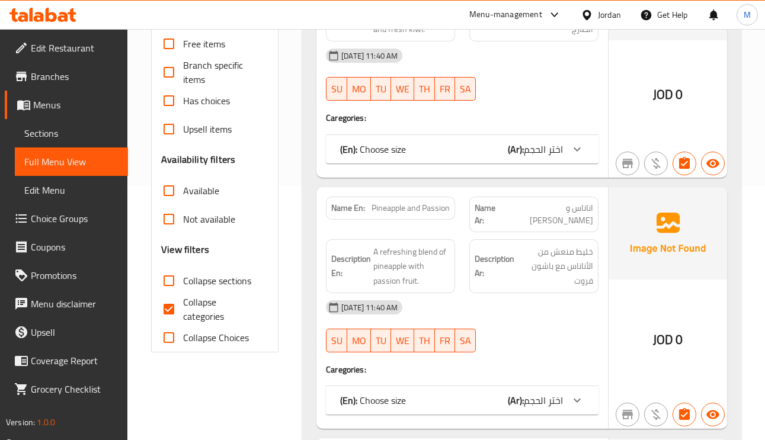
scroll to position [266, 0]
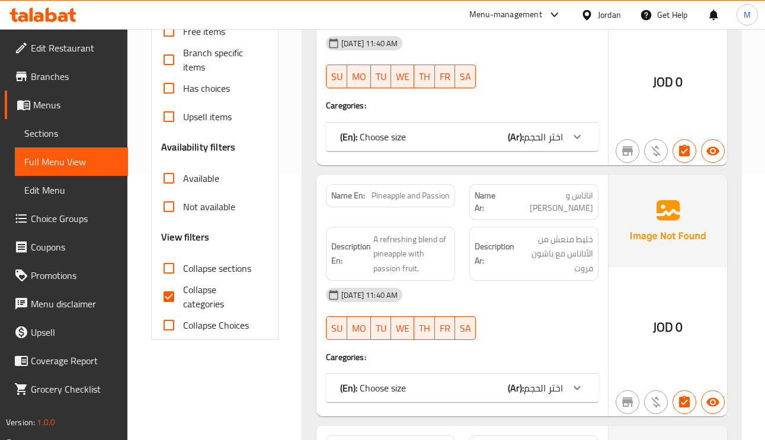
click at [179, 302] on input "Collapse categories" at bounding box center [169, 296] width 28 height 28
checkbox input "false"
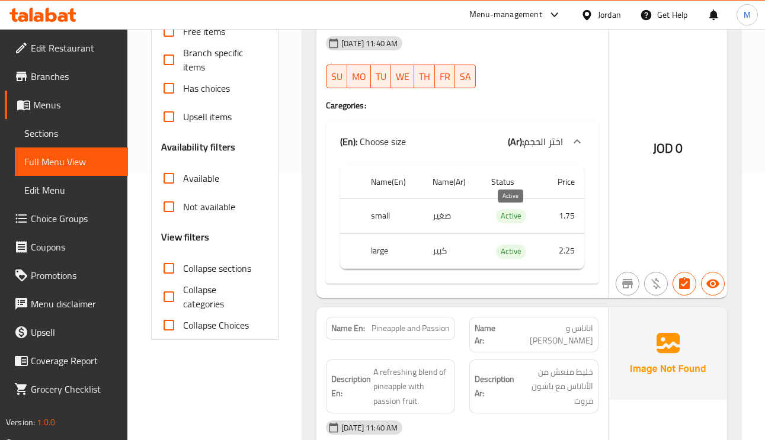
click at [506, 213] on span "Active" at bounding box center [511, 216] width 30 height 14
copy span "Active"
click at [492, 124] on div "(En): Choose size (Ar): اختر الحجم" at bounding box center [462, 142] width 272 height 38
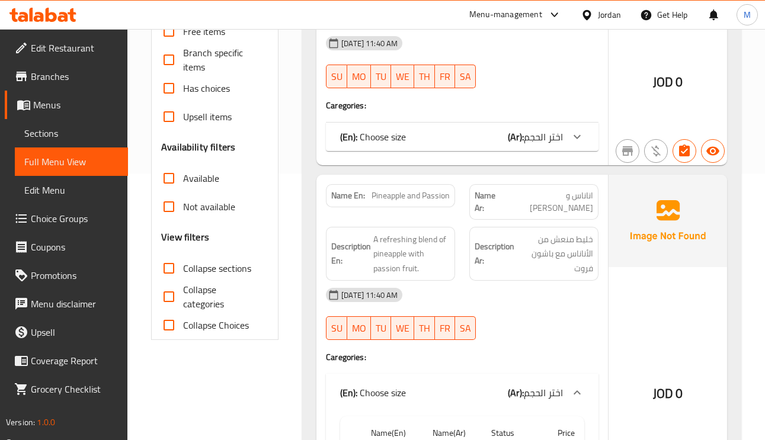
click at [394, 121] on div "Name En: Pineapple and Kiwi Name Ar: اناناس و كيوي Description En: A refreshing…" at bounding box center [461, 50] width 291 height 230
click at [419, 131] on div "(En): Choose size (Ar): اختر الحجم" at bounding box center [451, 137] width 223 height 14
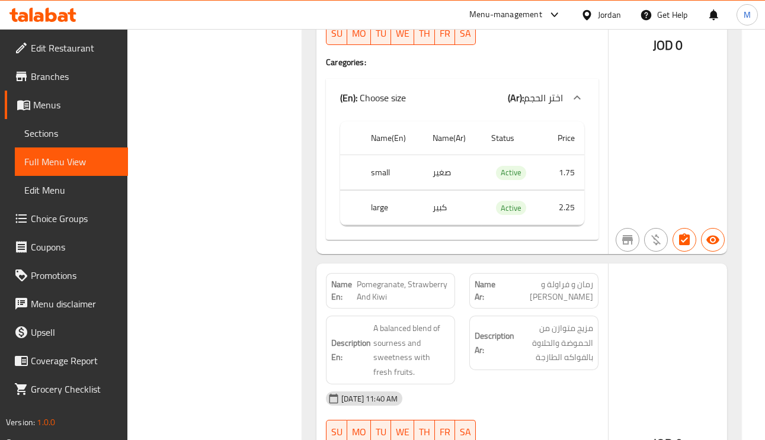
scroll to position [1599, 0]
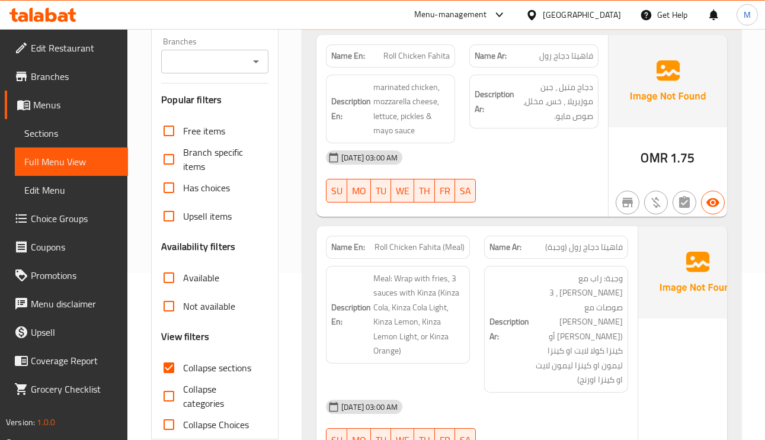
scroll to position [266, 0]
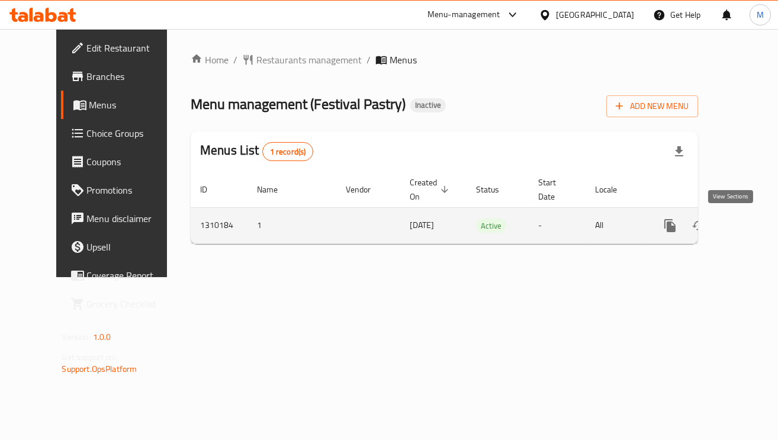
click at [749, 232] on icon "enhanced table" at bounding box center [756, 226] width 14 height 14
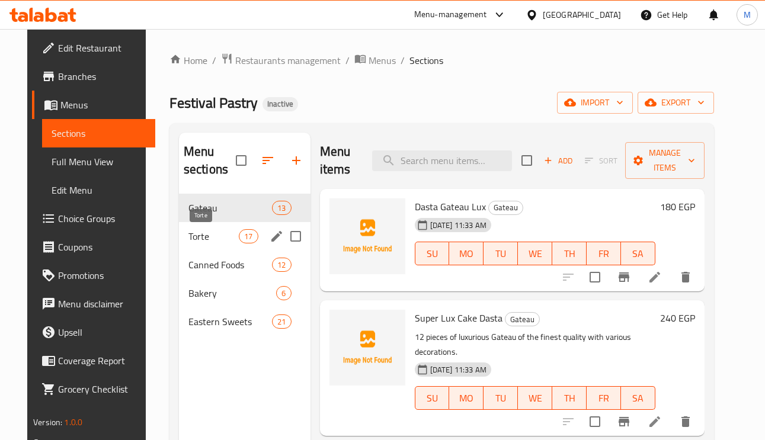
scroll to position [89, 0]
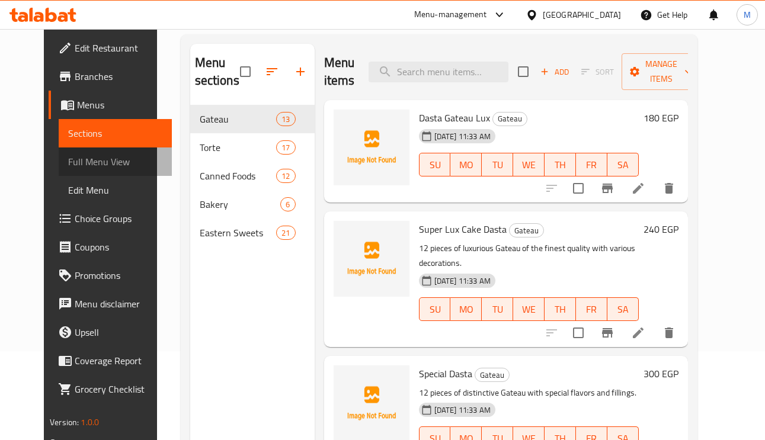
click at [68, 168] on span "Full Menu View" at bounding box center [115, 162] width 94 height 14
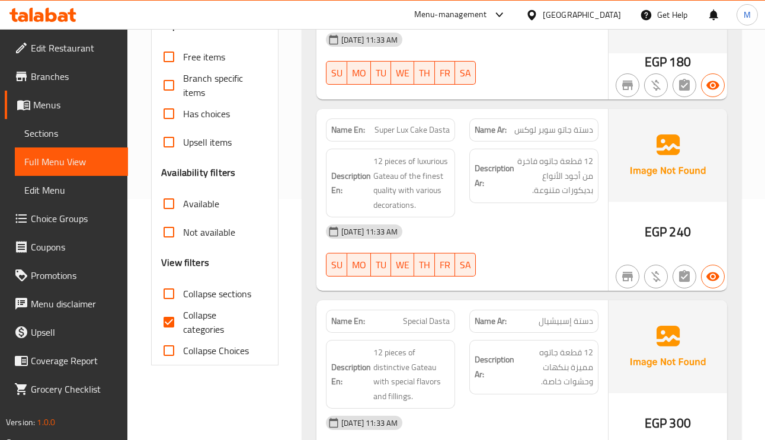
scroll to position [355, 0]
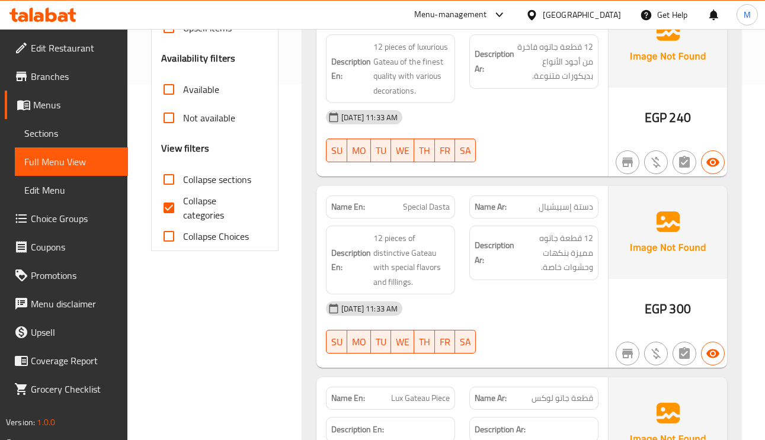
click at [174, 202] on input "Collapse categories" at bounding box center [169, 208] width 28 height 28
checkbox input "false"
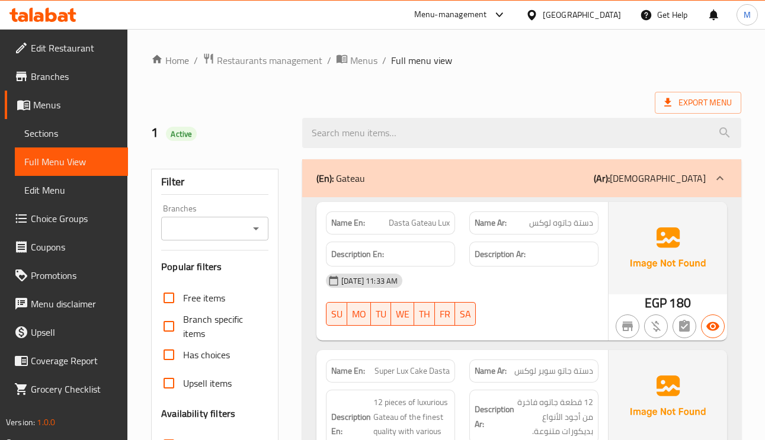
scroll to position [4413, 0]
click at [69, 127] on span "Sections" at bounding box center [71, 133] width 94 height 14
